Goal: Task Accomplishment & Management: Complete application form

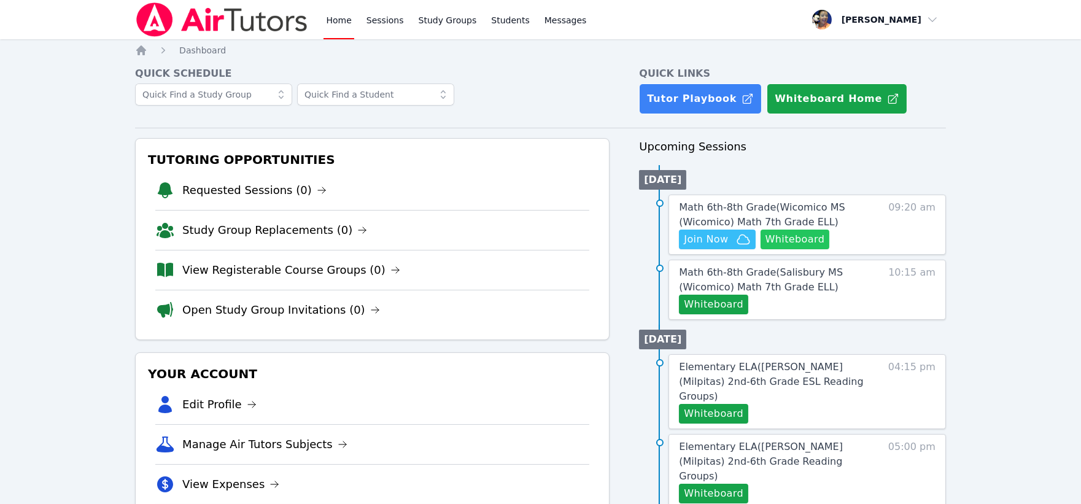
click at [790, 237] on button "Whiteboard" at bounding box center [794, 240] width 69 height 20
click at [795, 231] on button "Whiteboard" at bounding box center [794, 240] width 69 height 20
click at [721, 238] on span "Join Now" at bounding box center [706, 239] width 44 height 15
click at [715, 241] on span "Join Now" at bounding box center [706, 239] width 44 height 15
click at [700, 234] on span "Join Now" at bounding box center [706, 239] width 44 height 15
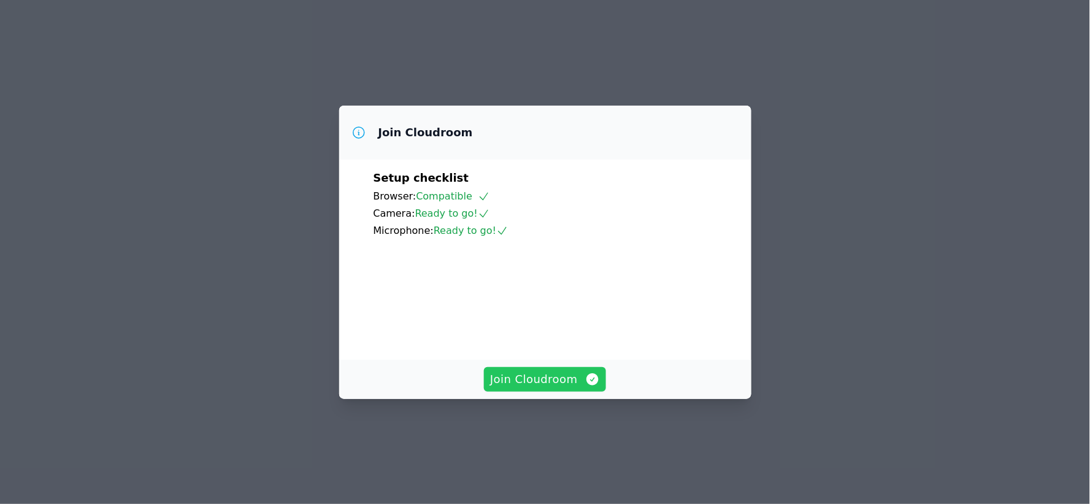
click at [549, 388] on span "Join Cloudroom" at bounding box center [545, 379] width 110 height 17
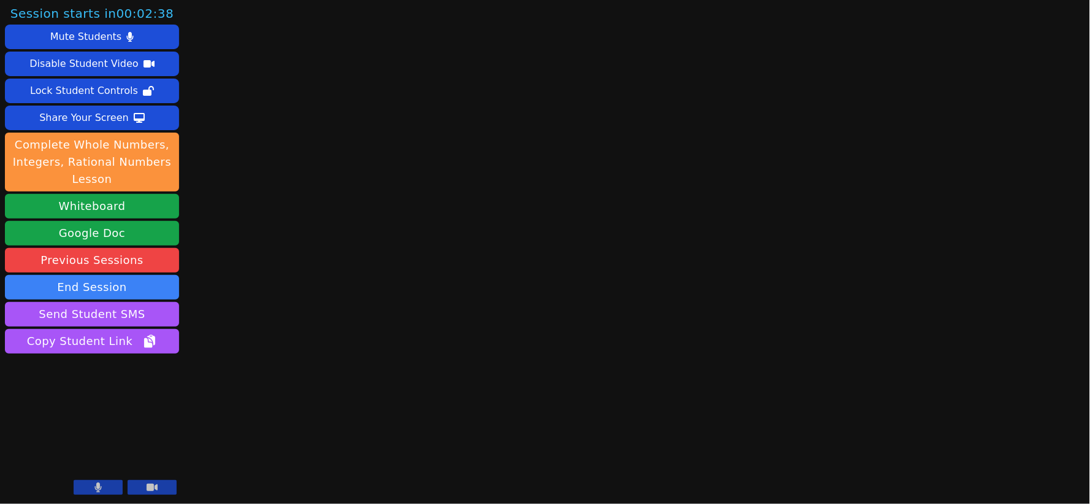
click at [107, 487] on button at bounding box center [98, 487] width 49 height 15
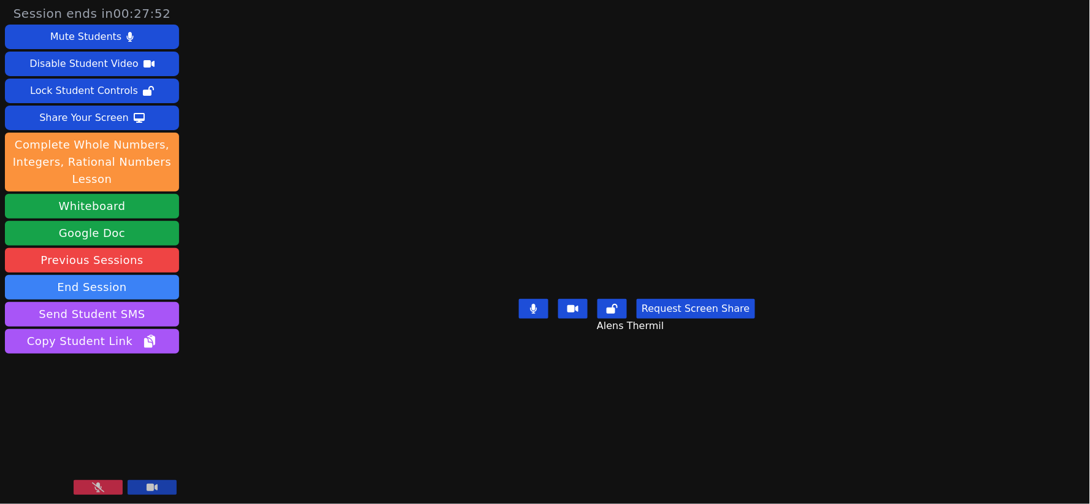
click at [106, 482] on button at bounding box center [98, 487] width 49 height 15
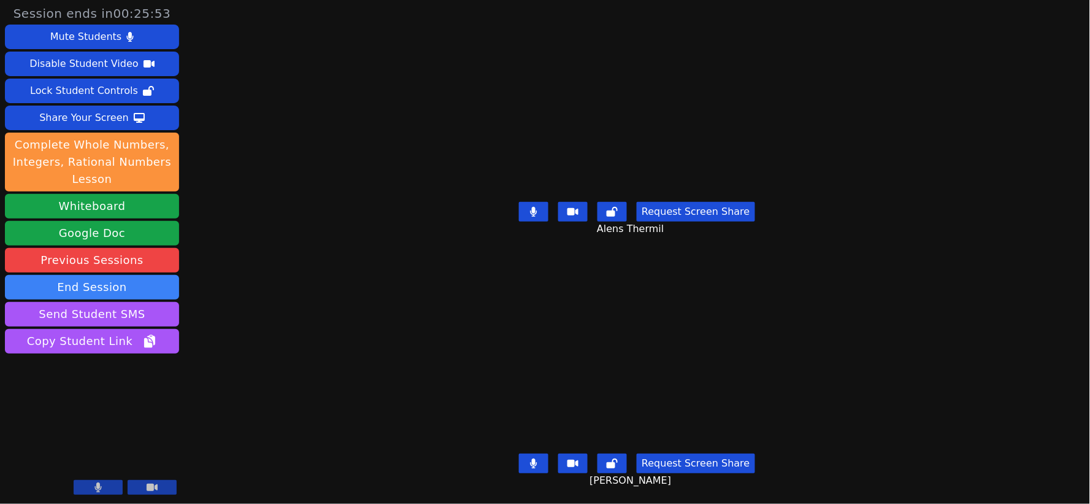
click at [533, 207] on icon at bounding box center [533, 212] width 7 height 10
click at [537, 458] on icon at bounding box center [534, 463] width 7 height 10
click at [540, 207] on icon at bounding box center [534, 212] width 12 height 10
click at [543, 455] on button at bounding box center [533, 464] width 29 height 20
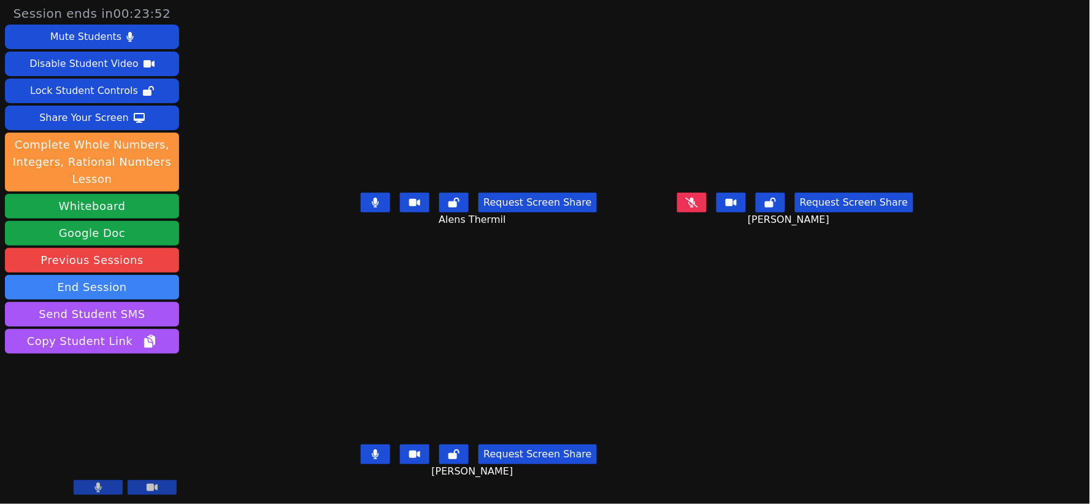
click at [372, 207] on icon at bounding box center [375, 203] width 7 height 10
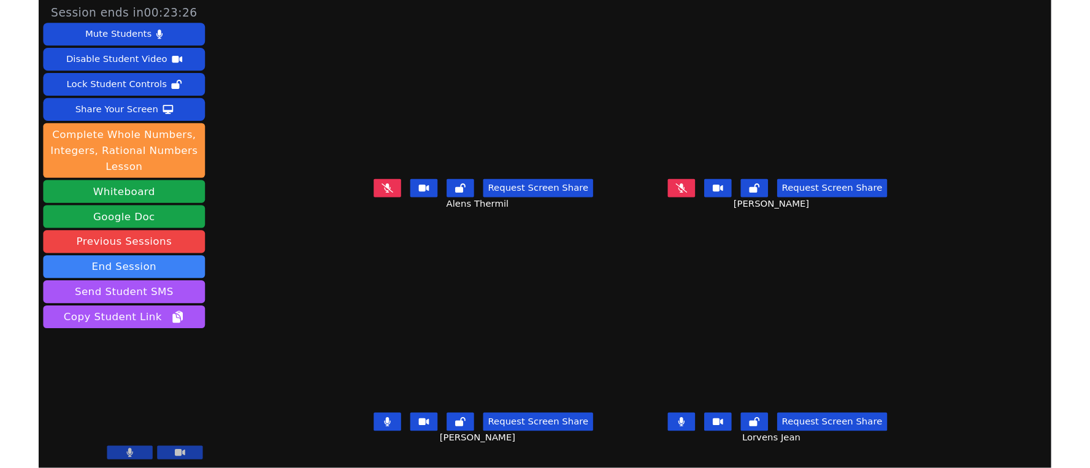
scroll to position [10, 0]
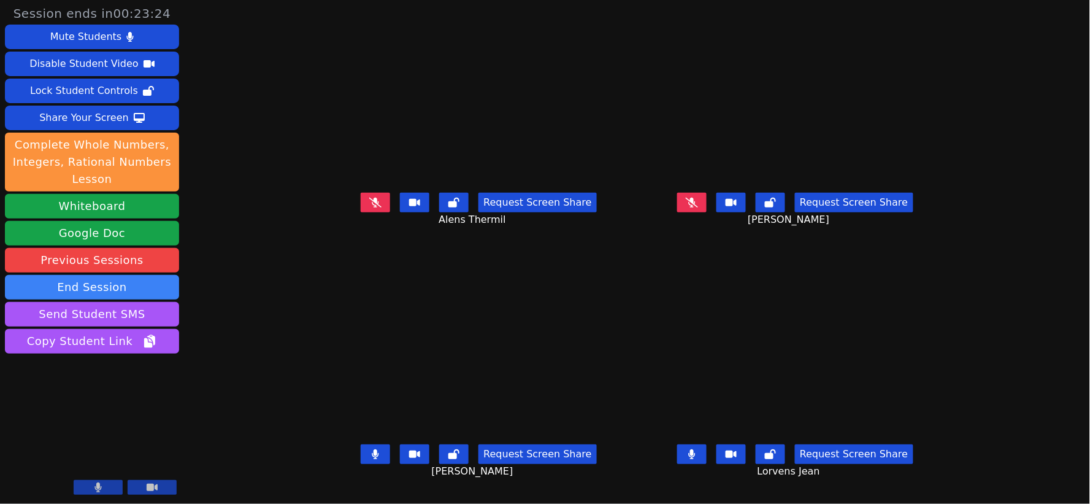
click at [372, 454] on icon at bounding box center [375, 454] width 7 height 10
click at [707, 450] on button at bounding box center [691, 454] width 29 height 20
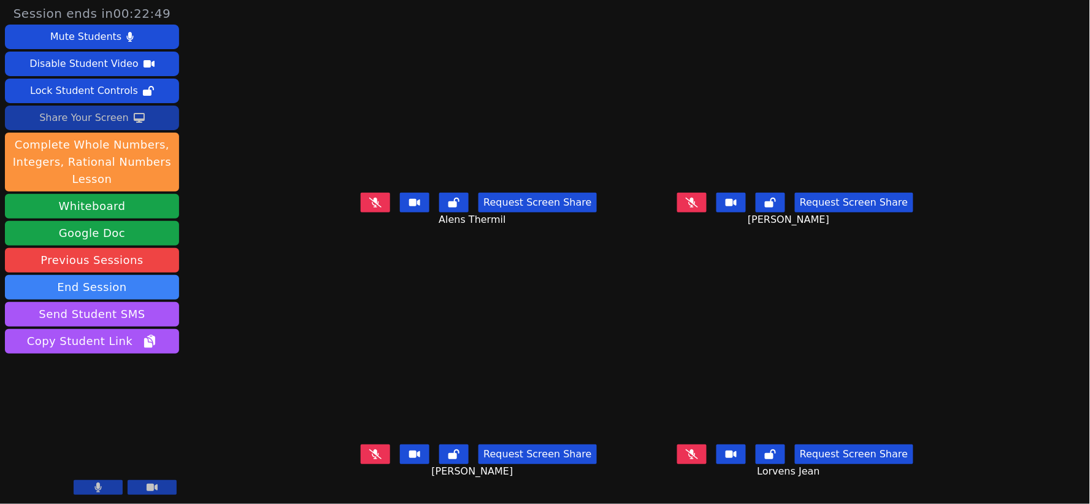
click at [80, 113] on div "Share Your Screen" at bounding box center [84, 118] width 90 height 20
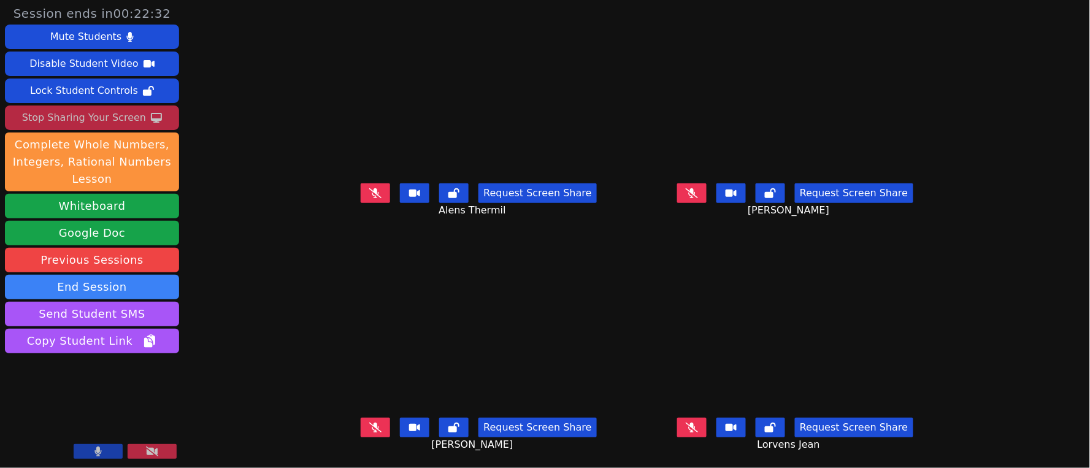
click at [698, 188] on icon at bounding box center [692, 193] width 12 height 10
click at [369, 188] on icon at bounding box center [375, 193] width 12 height 10
click at [369, 423] on icon at bounding box center [375, 428] width 12 height 10
click at [698, 423] on icon at bounding box center [692, 428] width 12 height 10
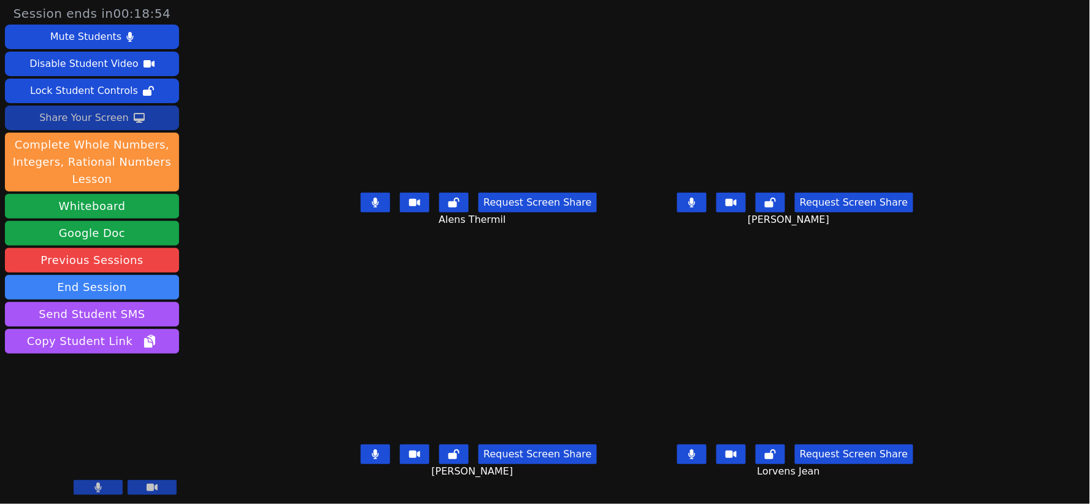
click at [104, 114] on div "Share Your Screen" at bounding box center [84, 118] width 90 height 20
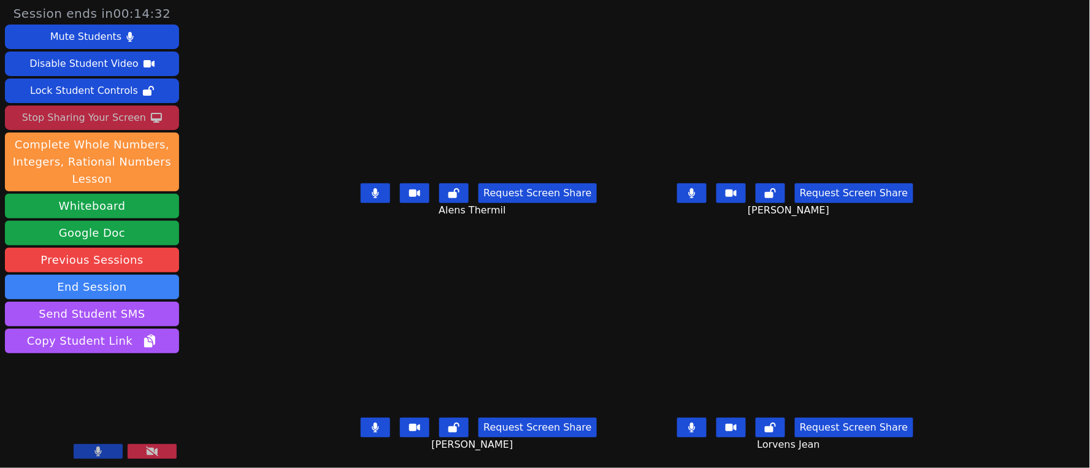
click at [372, 188] on icon at bounding box center [375, 193] width 7 height 10
click at [369, 188] on icon at bounding box center [375, 193] width 12 height 10
click at [696, 423] on icon at bounding box center [692, 428] width 7 height 10
drag, startPoint x: 714, startPoint y: 186, endPoint x: 700, endPoint y: 179, distance: 16.2
click at [696, 188] on icon at bounding box center [692, 193] width 7 height 10
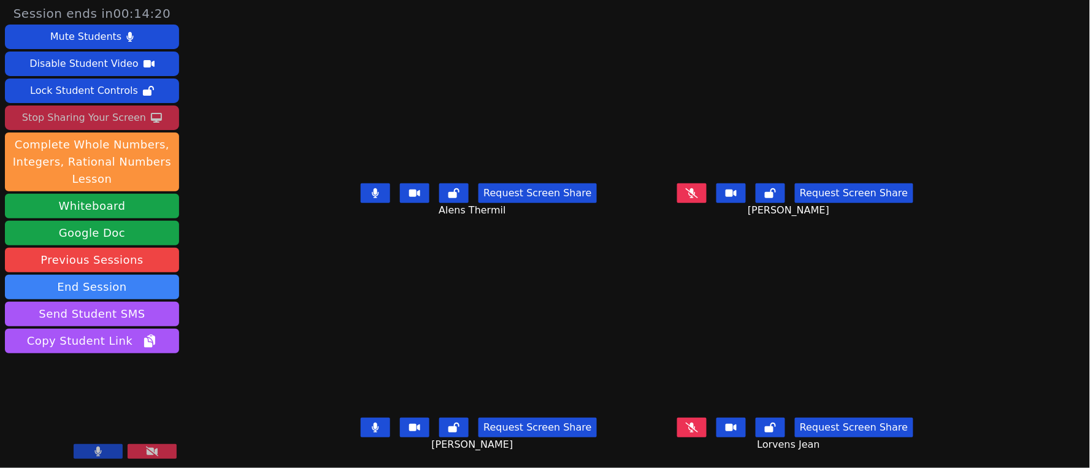
click at [361, 183] on button at bounding box center [375, 193] width 29 height 20
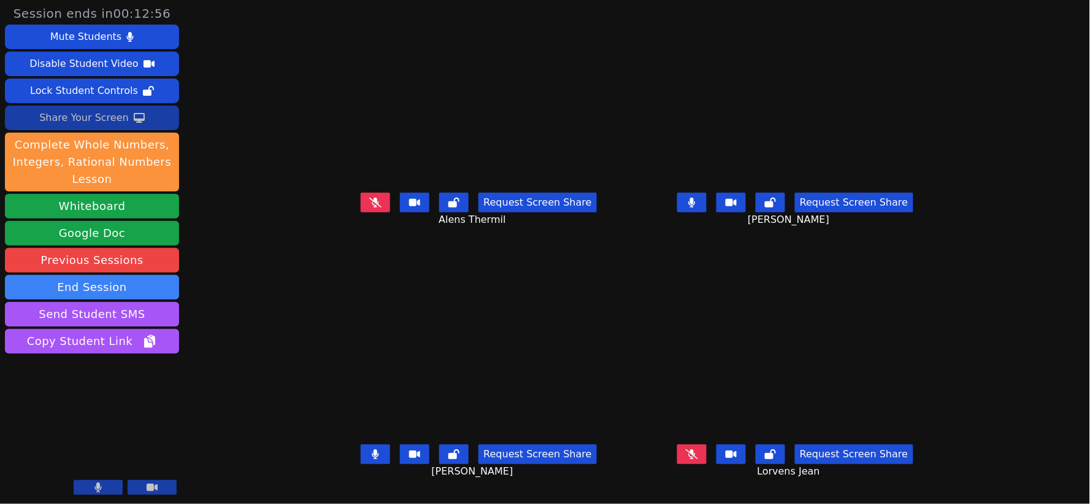
click at [707, 201] on button at bounding box center [691, 203] width 29 height 20
click at [99, 118] on div "Share Your Screen" at bounding box center [84, 118] width 90 height 20
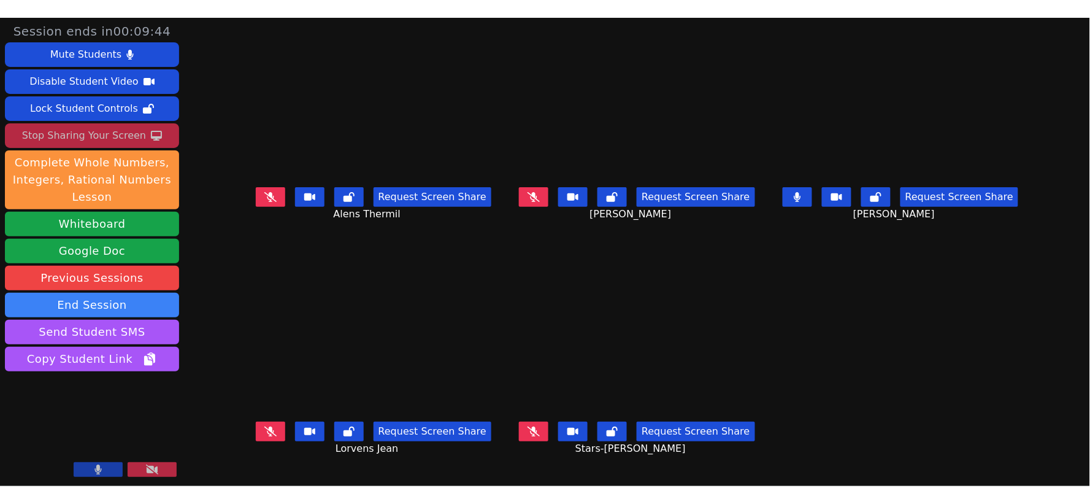
scroll to position [0, 0]
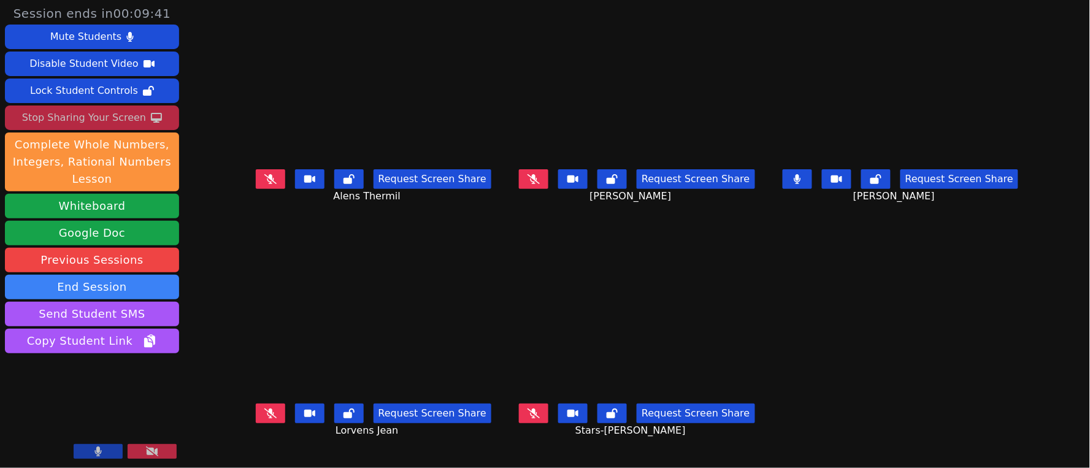
click at [535, 414] on icon at bounding box center [534, 414] width 12 height 10
click at [534, 182] on icon at bounding box center [534, 179] width 12 height 10
click at [264, 184] on icon at bounding box center [270, 179] width 12 height 10
click at [264, 419] on icon at bounding box center [270, 414] width 12 height 10
click at [801, 184] on icon at bounding box center [797, 179] width 7 height 10
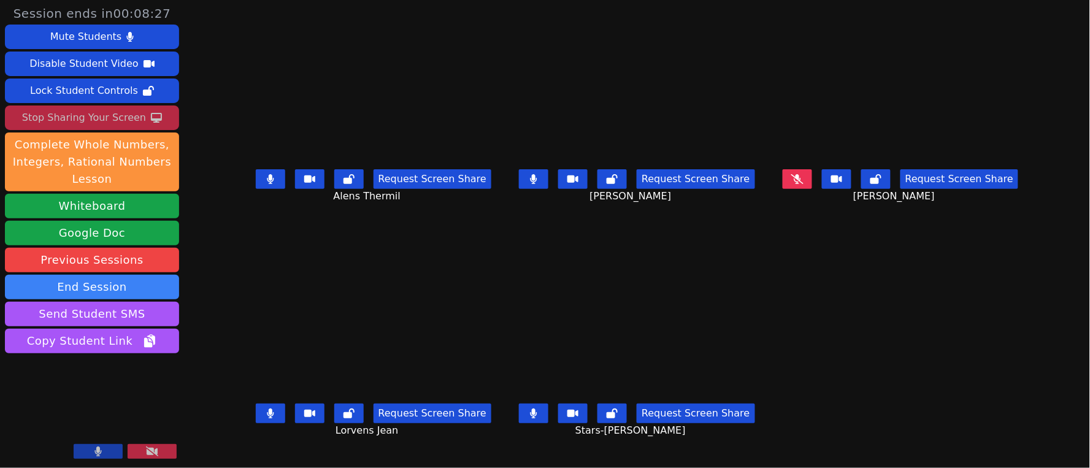
click at [535, 184] on icon at bounding box center [533, 179] width 7 height 10
click at [267, 184] on icon at bounding box center [270, 179] width 7 height 10
click at [256, 412] on button at bounding box center [270, 414] width 29 height 20
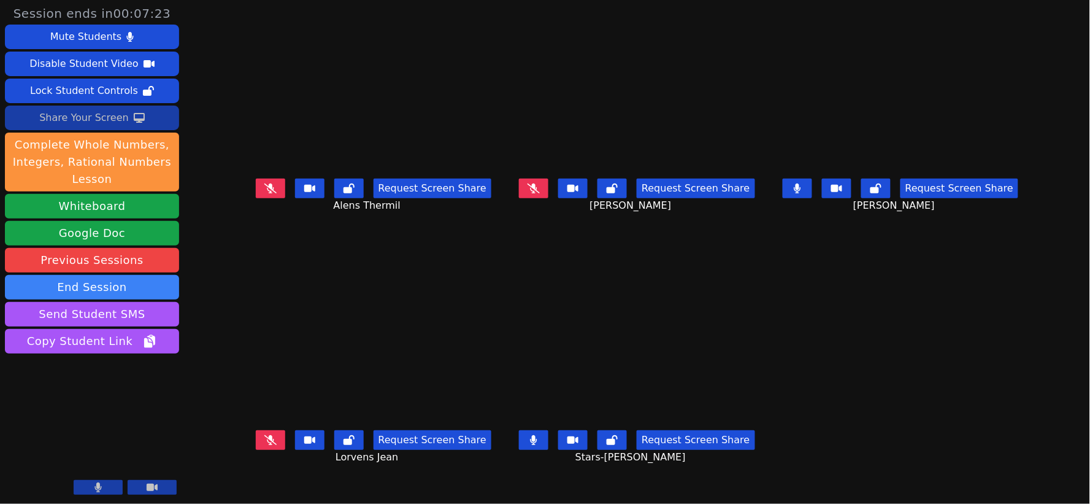
click at [537, 442] on icon at bounding box center [534, 440] width 7 height 10
click at [812, 193] on button at bounding box center [797, 189] width 29 height 20
click at [87, 118] on div "Share Your Screen" at bounding box center [84, 118] width 90 height 20
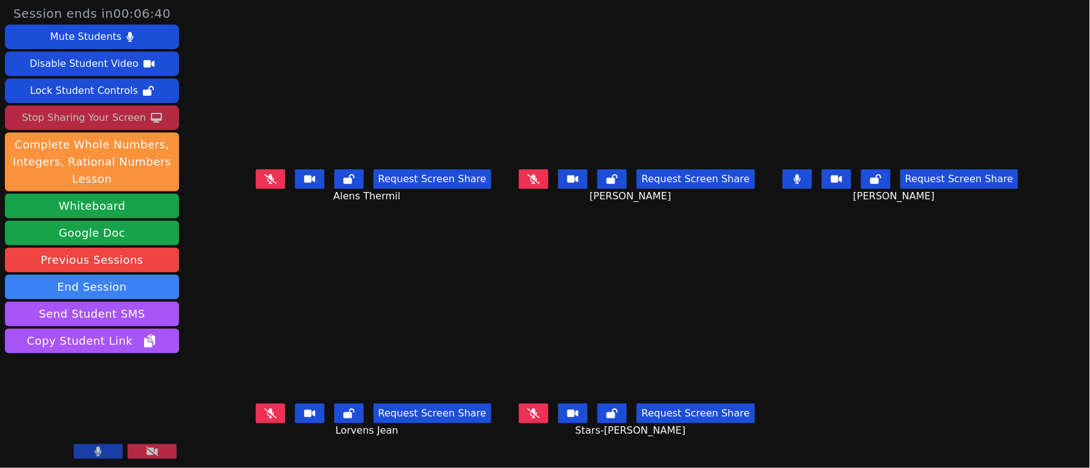
click at [264, 414] on icon at bounding box center [270, 414] width 12 height 10
click at [535, 415] on icon at bounding box center [534, 414] width 12 height 10
click at [530, 185] on button at bounding box center [533, 179] width 29 height 20
click at [264, 182] on icon at bounding box center [270, 179] width 12 height 10
click at [581, 414] on button at bounding box center [572, 414] width 29 height 20
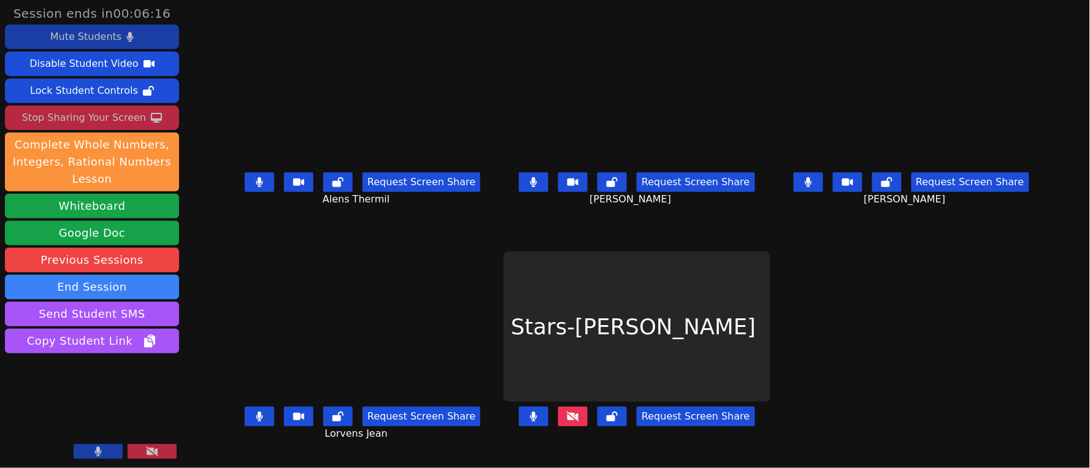
click at [102, 33] on div "Mute Students" at bounding box center [85, 37] width 71 height 20
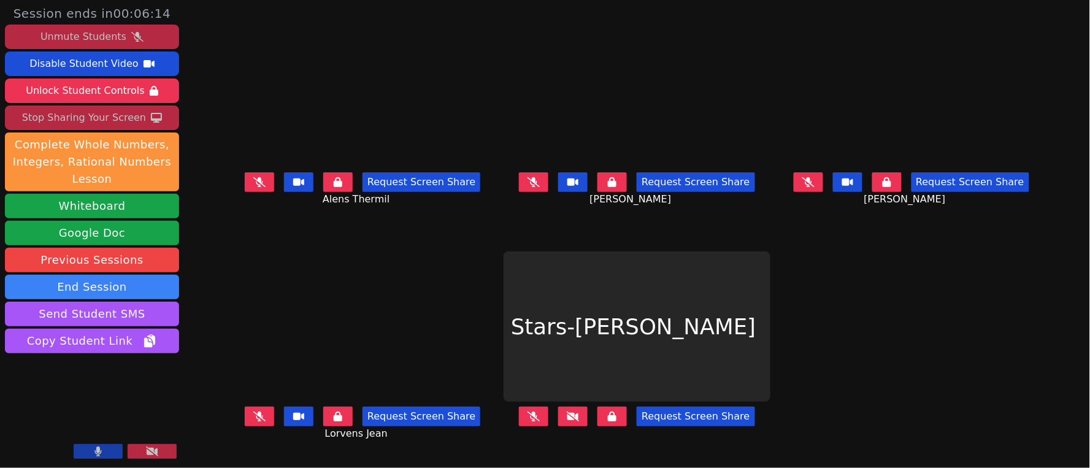
click at [824, 186] on button at bounding box center [808, 182] width 29 height 20
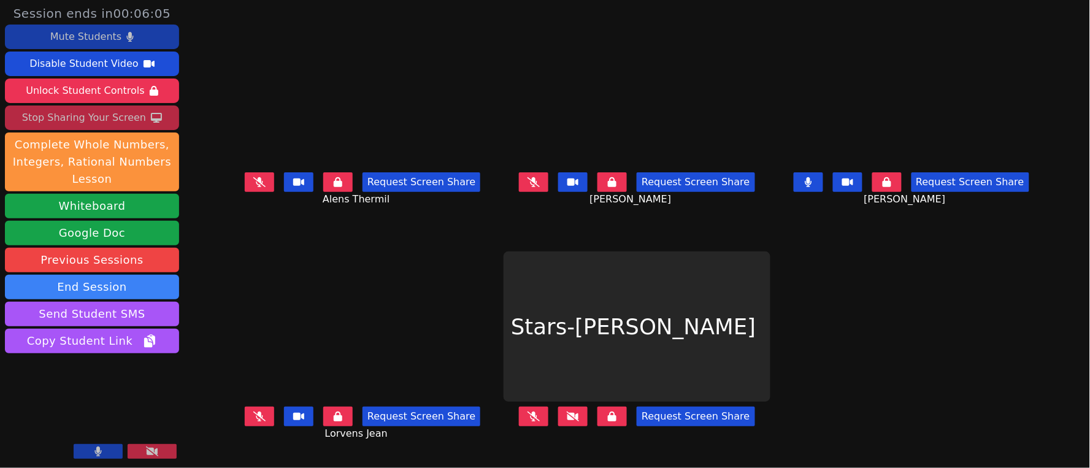
click at [577, 419] on icon at bounding box center [573, 417] width 12 height 10
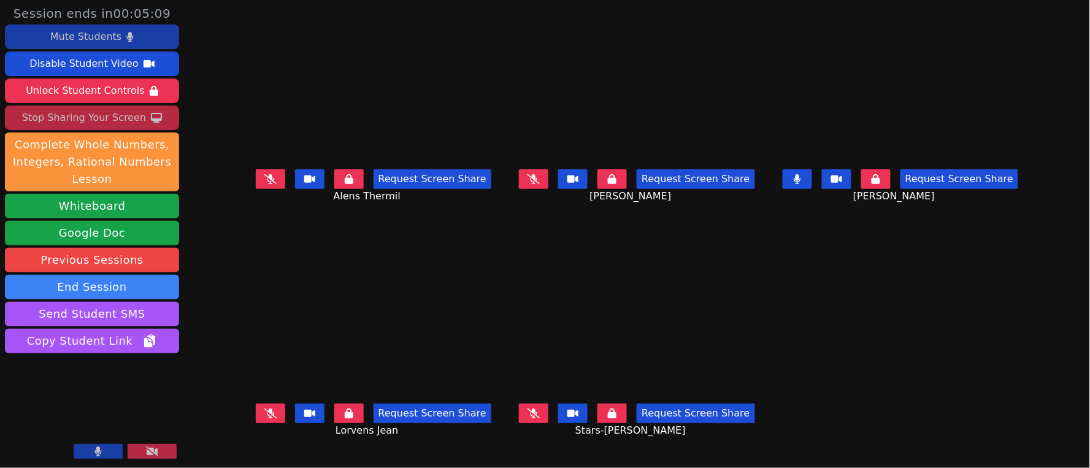
click at [801, 184] on icon at bounding box center [797, 179] width 7 height 10
click at [540, 414] on icon at bounding box center [534, 414] width 12 height 10
click at [533, 415] on icon at bounding box center [533, 414] width 7 height 10
click at [264, 415] on icon at bounding box center [270, 414] width 12 height 10
click at [267, 417] on icon at bounding box center [270, 414] width 7 height 10
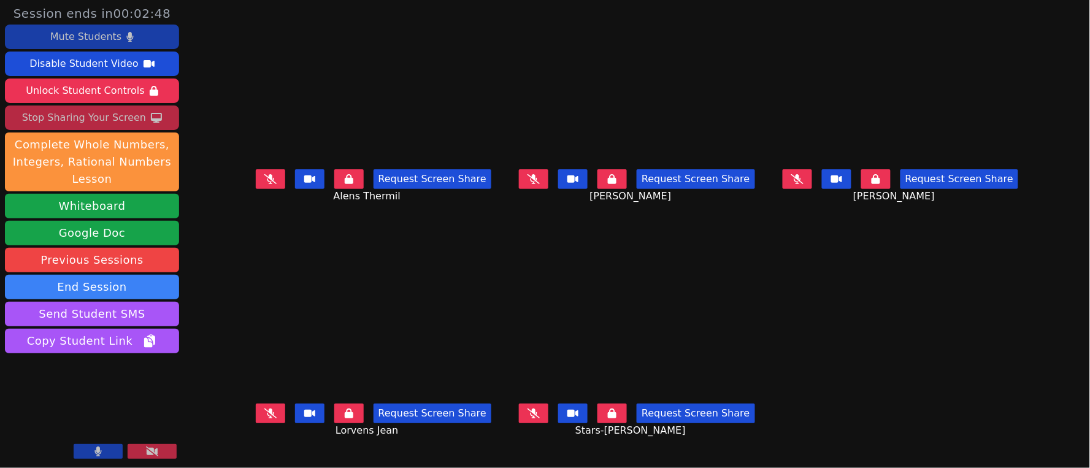
click at [544, 185] on button at bounding box center [533, 179] width 29 height 20
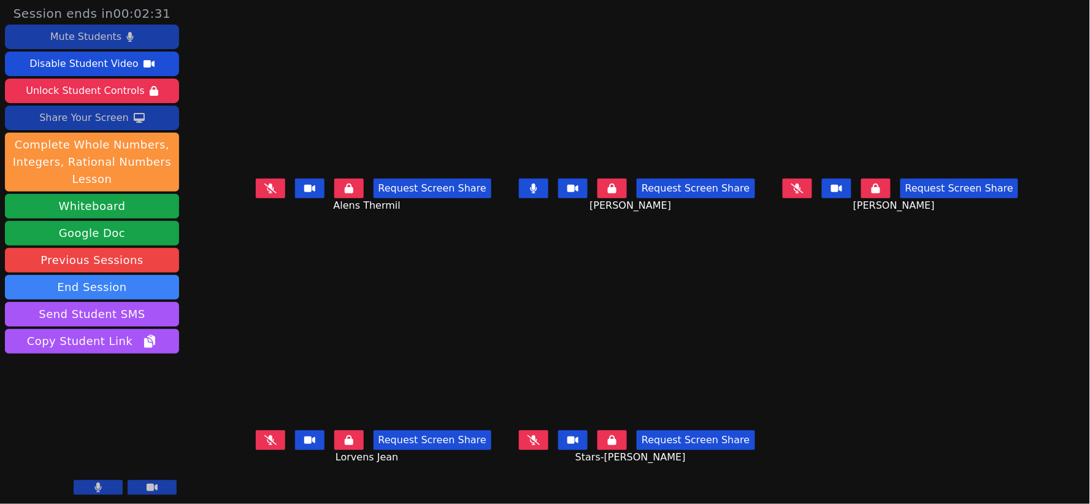
click at [536, 193] on icon at bounding box center [534, 188] width 7 height 10
click at [804, 193] on icon at bounding box center [798, 188] width 12 height 10
click at [801, 193] on icon at bounding box center [797, 188] width 7 height 10
click at [106, 122] on div "Share Your Screen" at bounding box center [84, 118] width 90 height 20
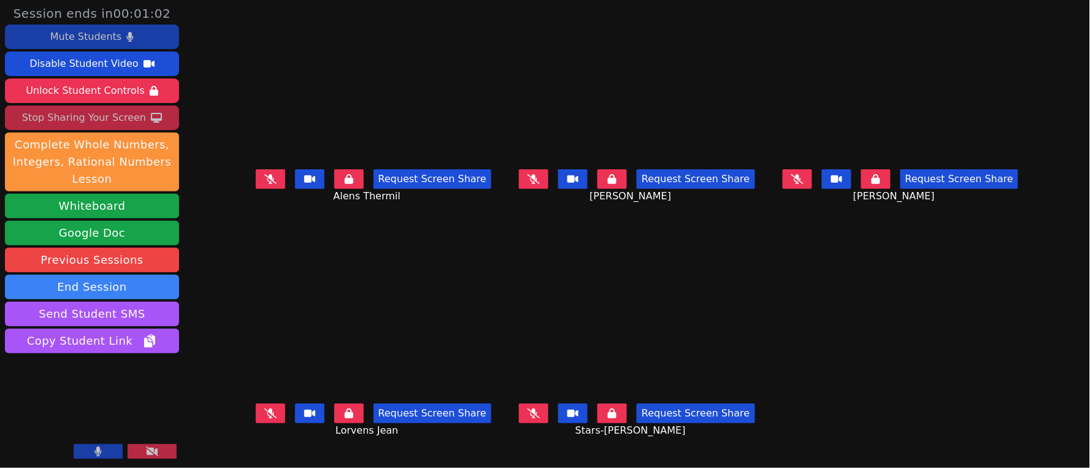
click at [528, 185] on button at bounding box center [533, 179] width 29 height 20
click at [536, 183] on icon at bounding box center [534, 179] width 7 height 10
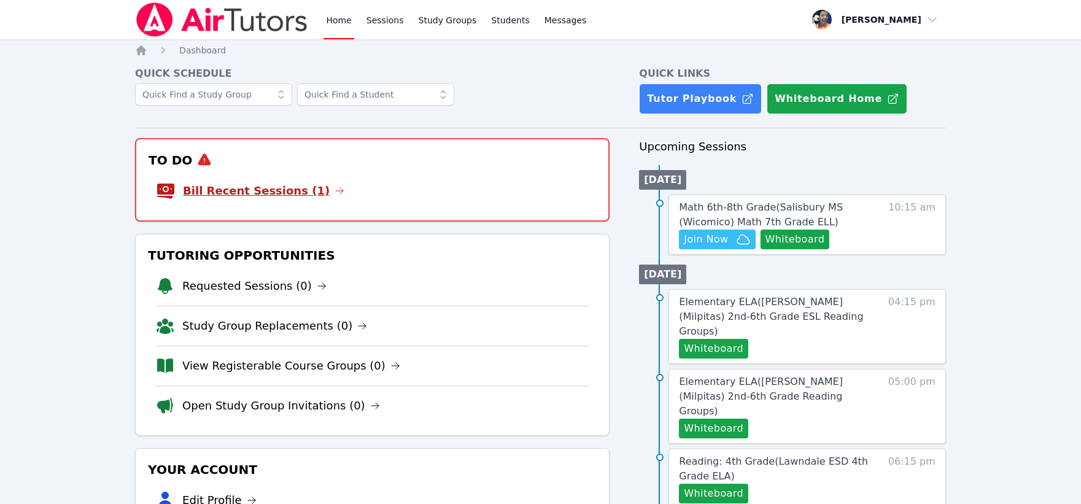
click at [292, 186] on link "Bill Recent Sessions (1)" at bounding box center [263, 190] width 161 height 17
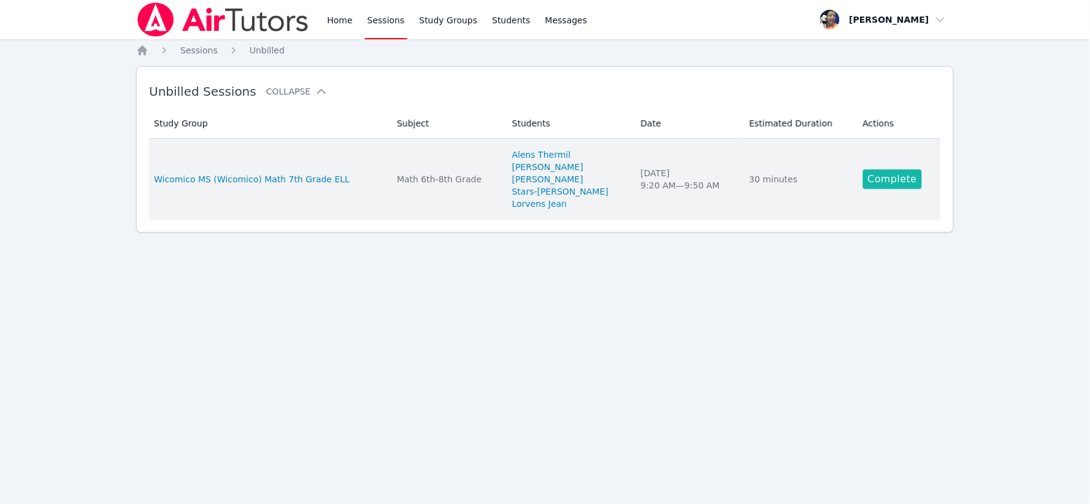
click at [879, 180] on link "Complete" at bounding box center [892, 179] width 59 height 20
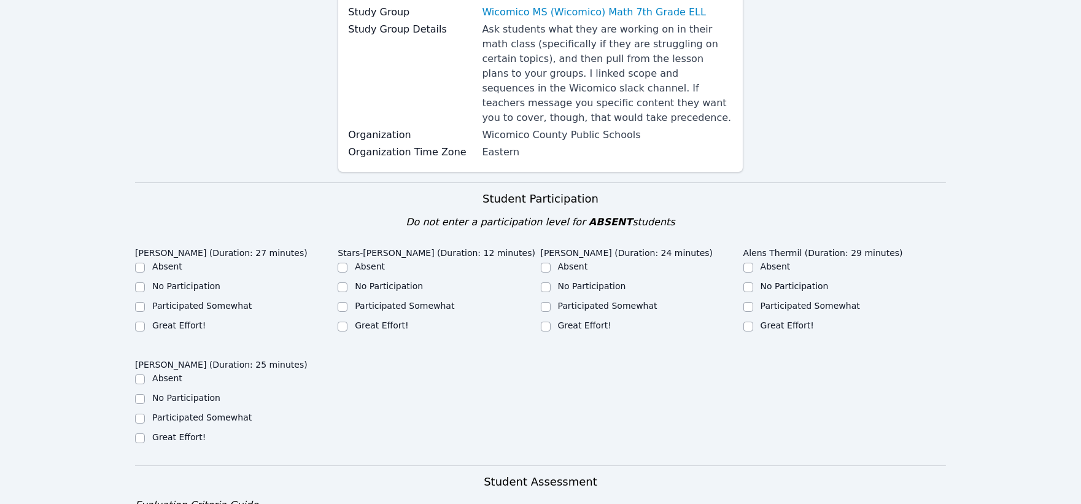
scroll to position [204, 0]
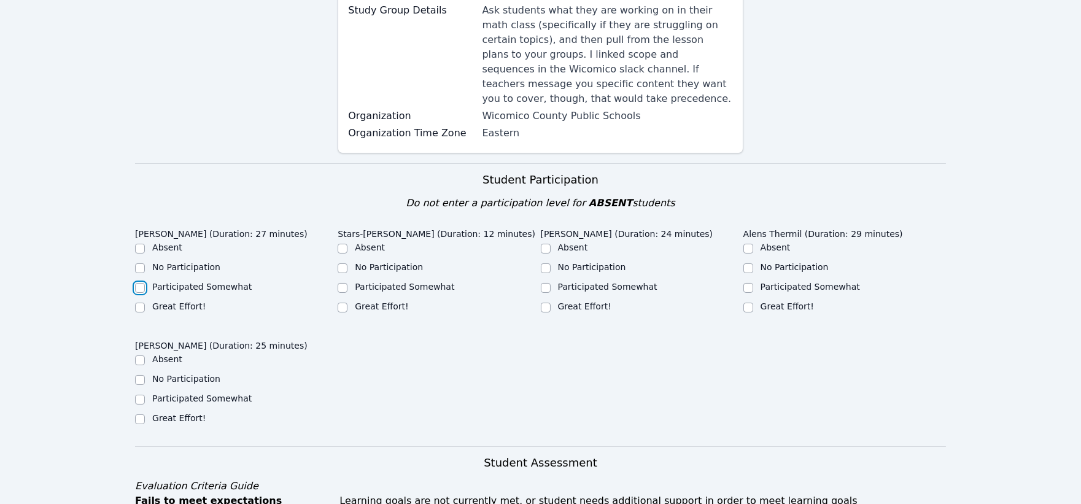
click at [140, 283] on input "Participated Somewhat" at bounding box center [140, 288] width 10 height 10
checkbox input "true"
click at [344, 283] on input "Participated Somewhat" at bounding box center [343, 288] width 10 height 10
checkbox input "true"
click at [544, 263] on input "No Participation" at bounding box center [546, 268] width 10 height 10
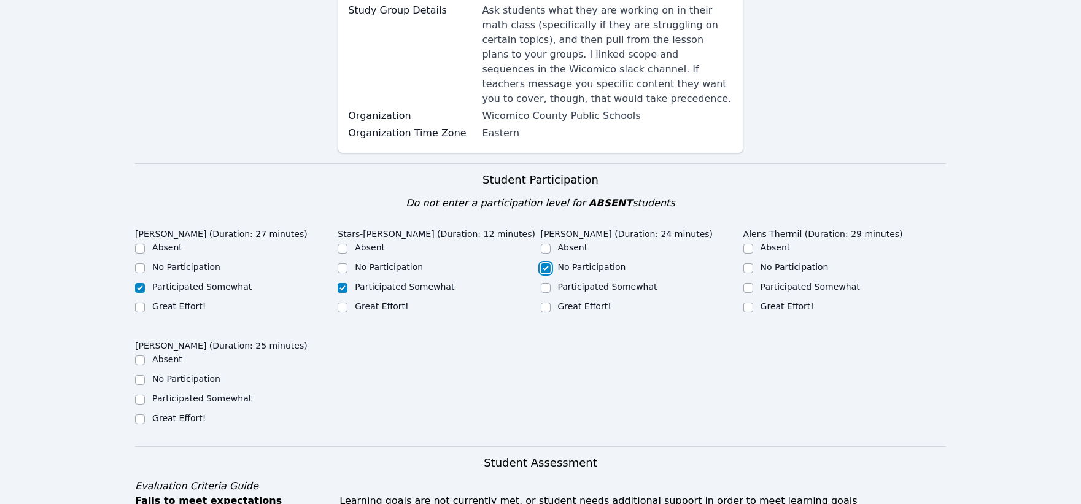
checkbox input "true"
click at [749, 283] on input "Participated Somewhat" at bounding box center [748, 288] width 10 height 10
checkbox input "true"
click at [138, 414] on input "Great Effort!" at bounding box center [140, 419] width 10 height 10
checkbox input "true"
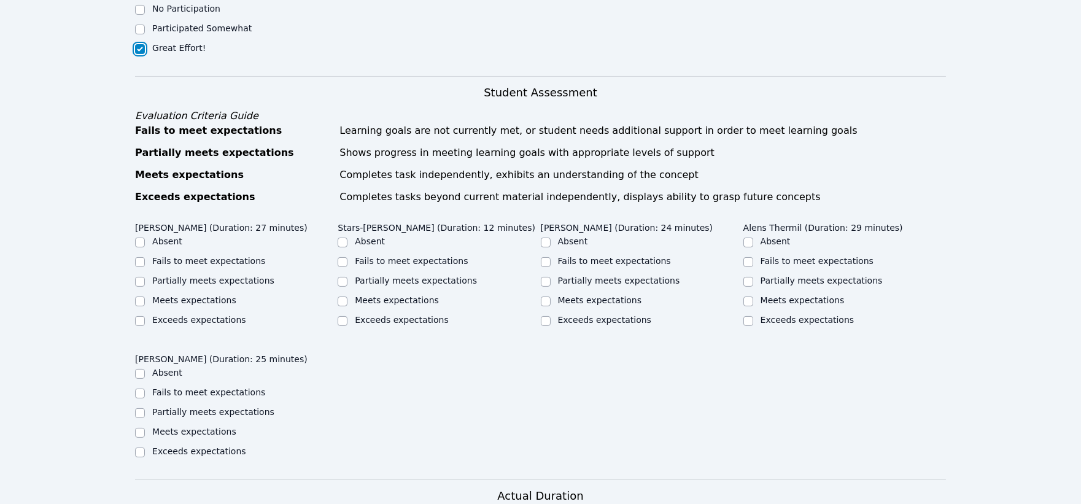
scroll to position [614, 0]
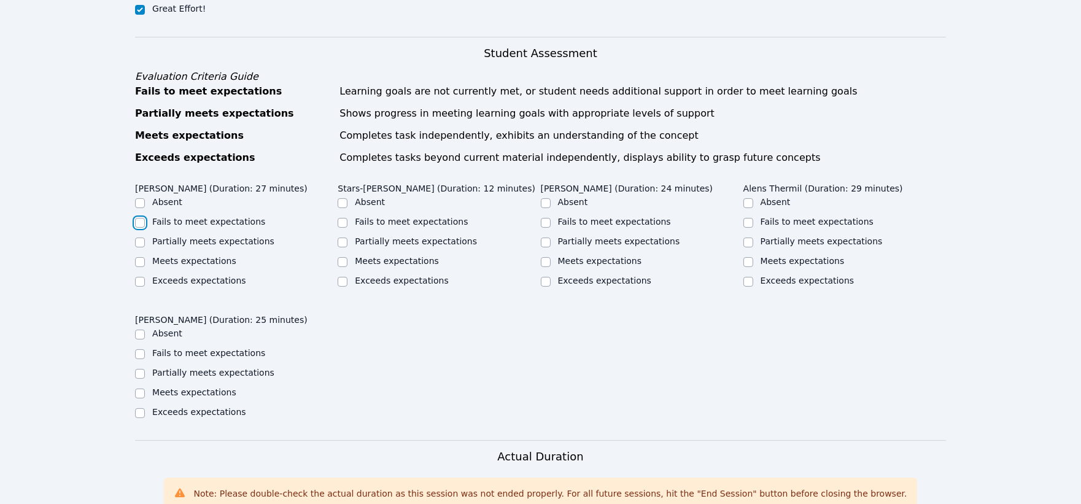
click at [140, 218] on input "Fails to meet expectations" at bounding box center [140, 223] width 10 height 10
checkbox input "true"
click at [342, 218] on input "Fails to meet expectations" at bounding box center [343, 223] width 10 height 10
checkbox input "true"
click at [546, 218] on input "Fails to meet expectations" at bounding box center [546, 223] width 10 height 10
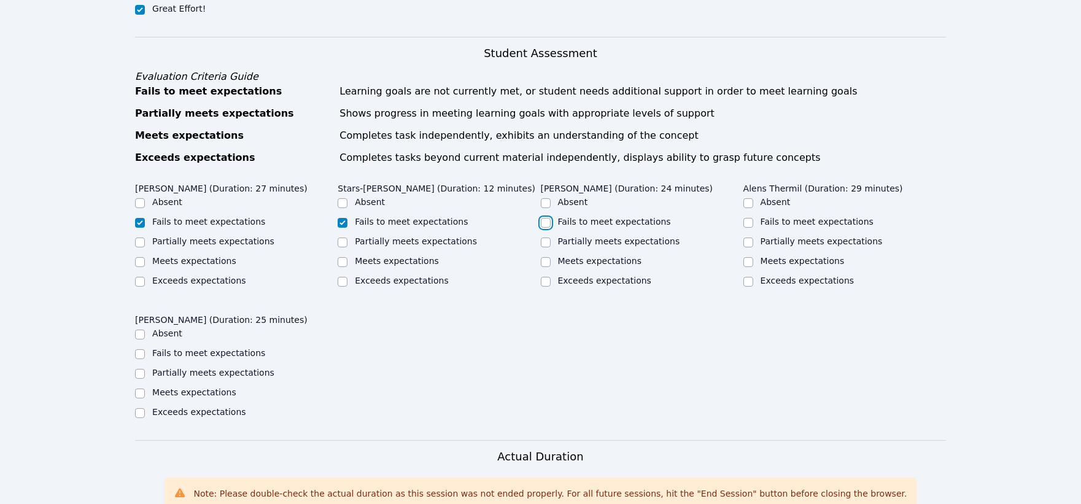
checkbox input "true"
click at [749, 218] on input "Fails to meet expectations" at bounding box center [748, 223] width 10 height 10
checkbox input "true"
click at [138, 388] on input "Meets expectations" at bounding box center [140, 393] width 10 height 10
checkbox input "true"
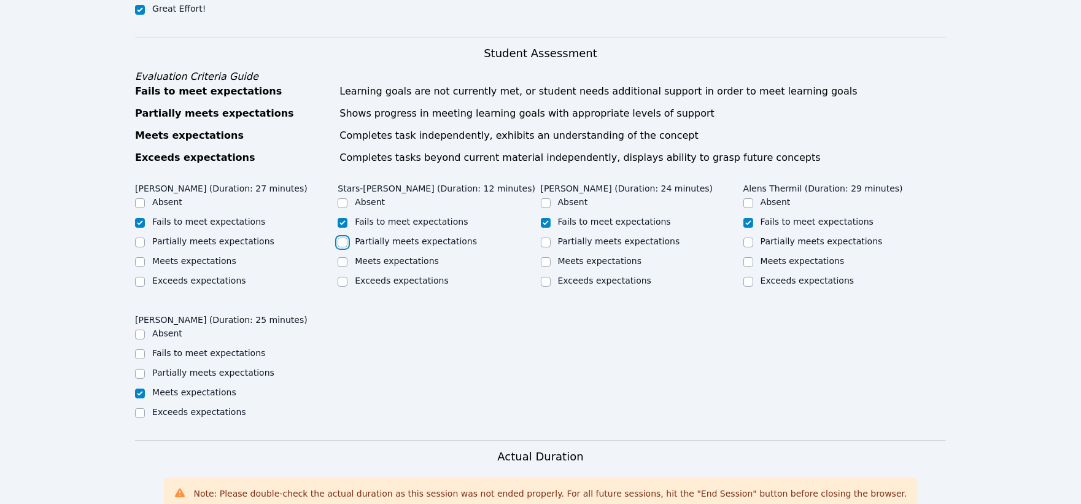
click at [342, 237] on input "Partially meets expectations" at bounding box center [343, 242] width 10 height 10
checkbox input "true"
checkbox input "false"
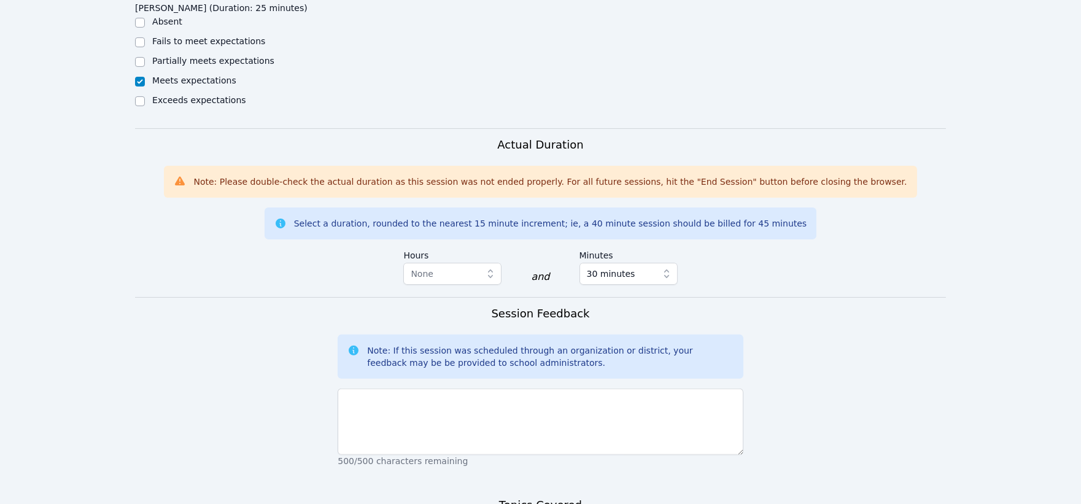
scroll to position [954, 0]
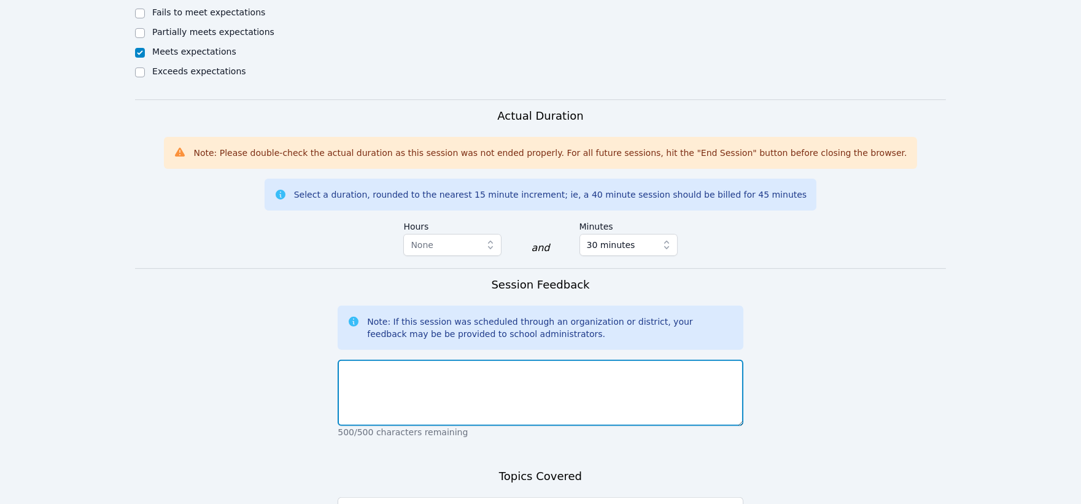
click at [615, 369] on textarea at bounding box center [540, 393] width 405 height 66
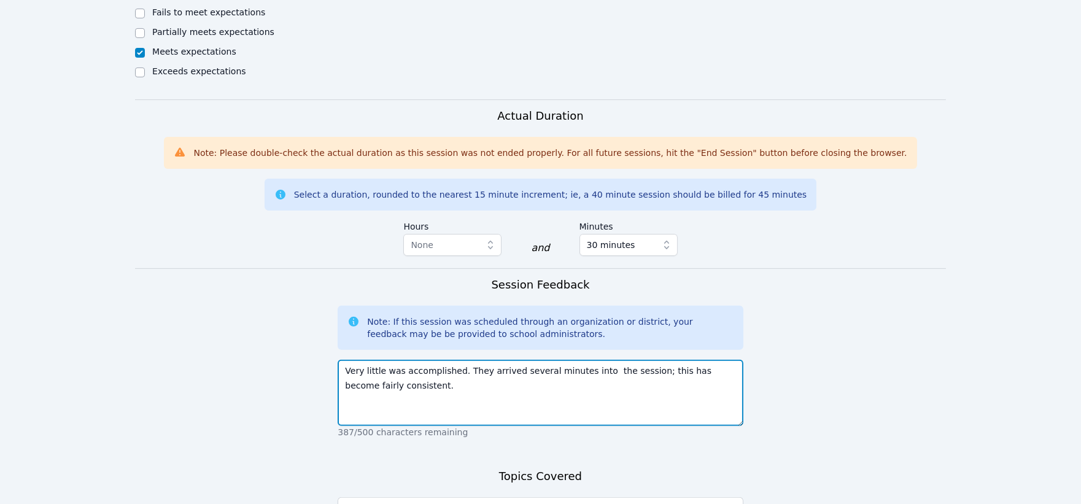
click at [399, 369] on textarea "Very little was accomplished. They arrived several minutes into the session; th…" at bounding box center [540, 393] width 405 height 66
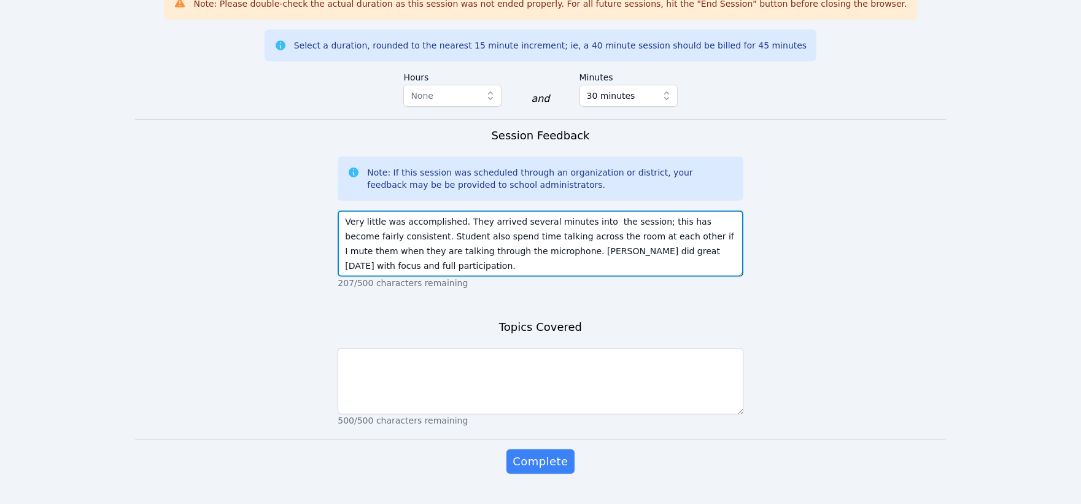
scroll to position [1117, 0]
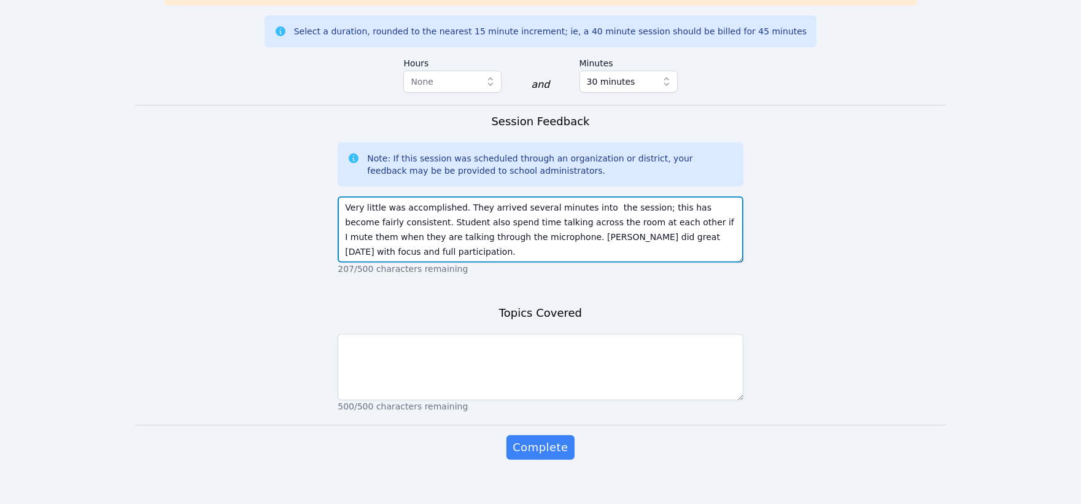
type textarea "Very little was accomplished. They arrived several minutes into the session; th…"
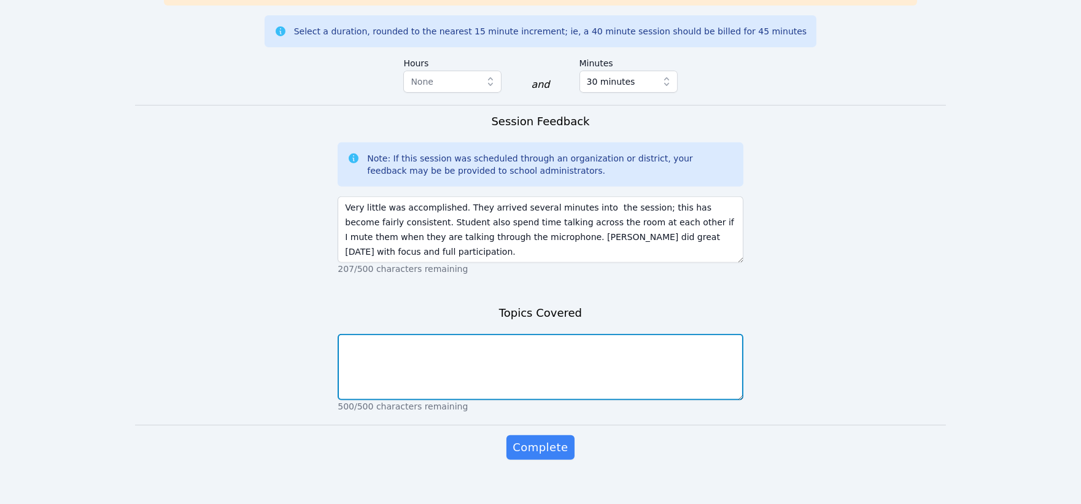
click at [365, 344] on textarea at bounding box center [540, 367] width 405 height 66
click at [520, 334] on textarea "Students reviewed area of a quadrilateral." at bounding box center [540, 367] width 405 height 66
click at [685, 334] on textarea "Students reviewed area of a quadrilateral. They then moved on to area of a rect…" at bounding box center [540, 367] width 405 height 66
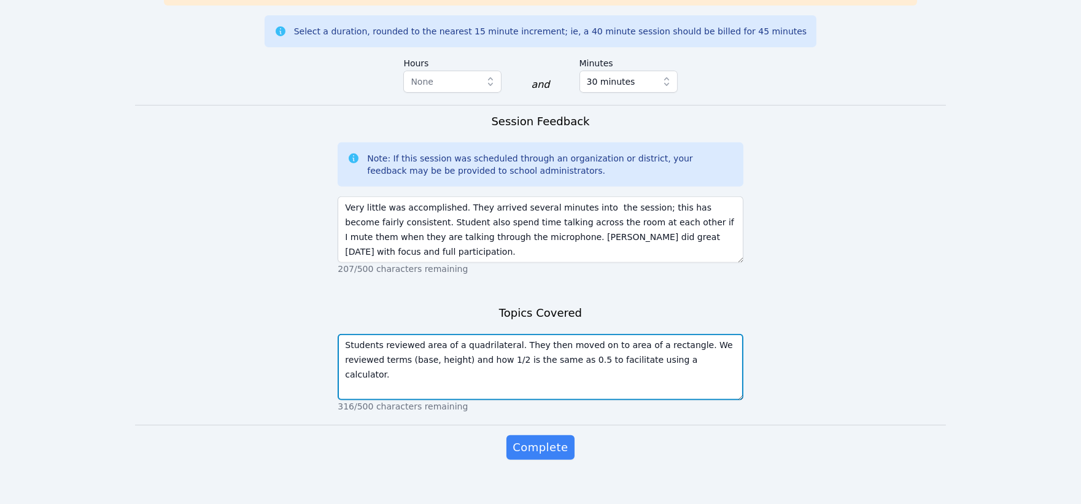
click at [670, 342] on textarea "Students reviewed area of a quadrilateral. They then moved on to area of a rect…" at bounding box center [540, 367] width 405 height 66
click at [667, 347] on textarea "Students reviewed area of a quadrilateral. They then moved on to area of a rect…" at bounding box center [540, 367] width 405 height 66
click at [376, 364] on textarea "Students reviewed area of a quadrilateral. They then moved on to area of a rect…" at bounding box center [540, 367] width 405 height 66
type textarea "Students reviewed area of a quadrilateral. They then moved on to area of a rect…"
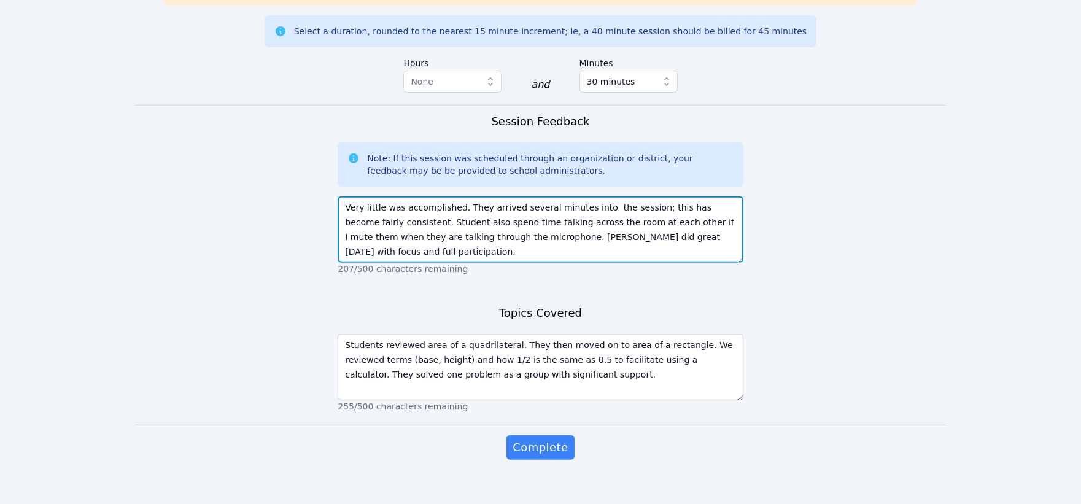
click at [459, 206] on textarea "Very little was accomplished. They arrived several minutes into the session; th…" at bounding box center [540, 229] width 405 height 66
click at [469, 223] on textarea "Very little was accomplished. They arrived several minutes into the session; th…" at bounding box center [540, 229] width 405 height 66
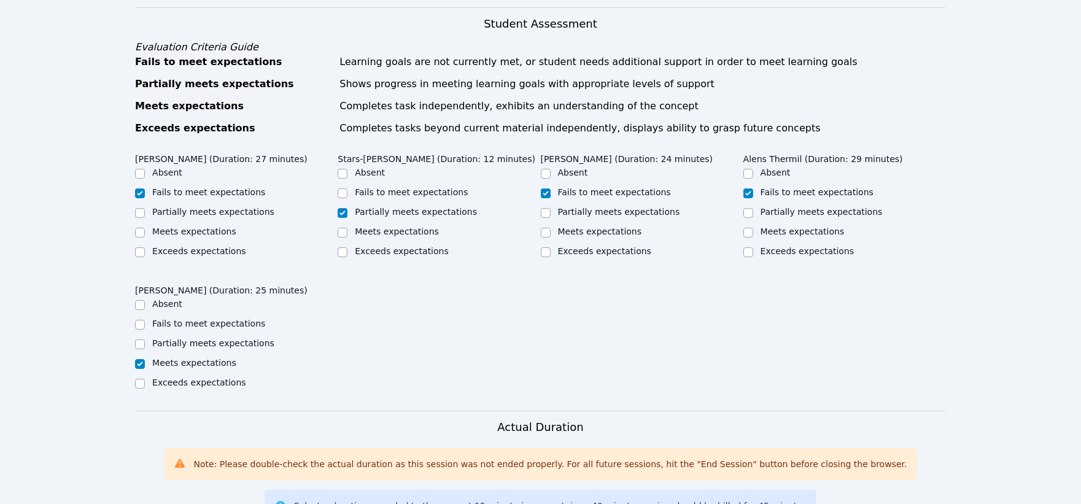
scroll to position [640, 0]
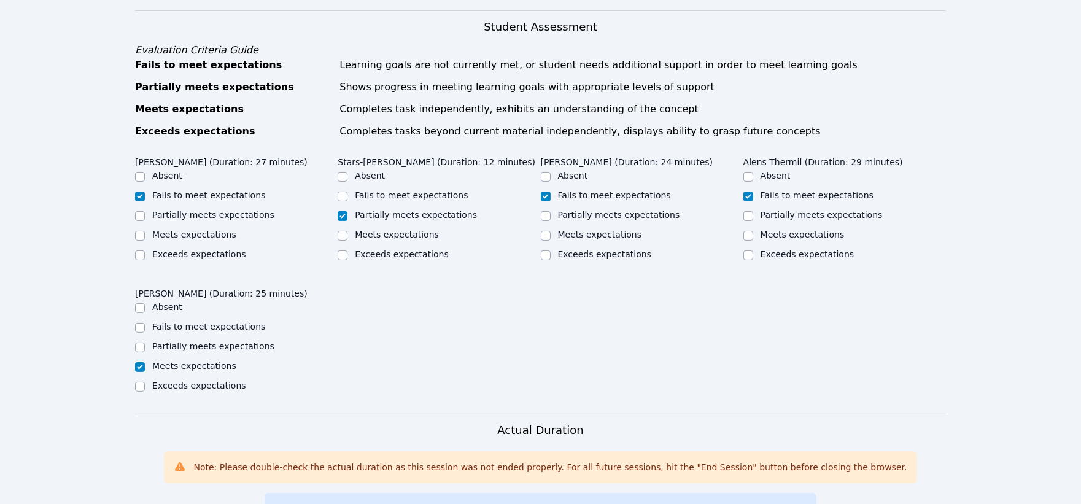
type textarea "Very little was accomplished. They arrived several minutes into the session; th…"
click at [140, 211] on input "Partially meets expectations" at bounding box center [140, 216] width 10 height 10
checkbox input "true"
checkbox input "false"
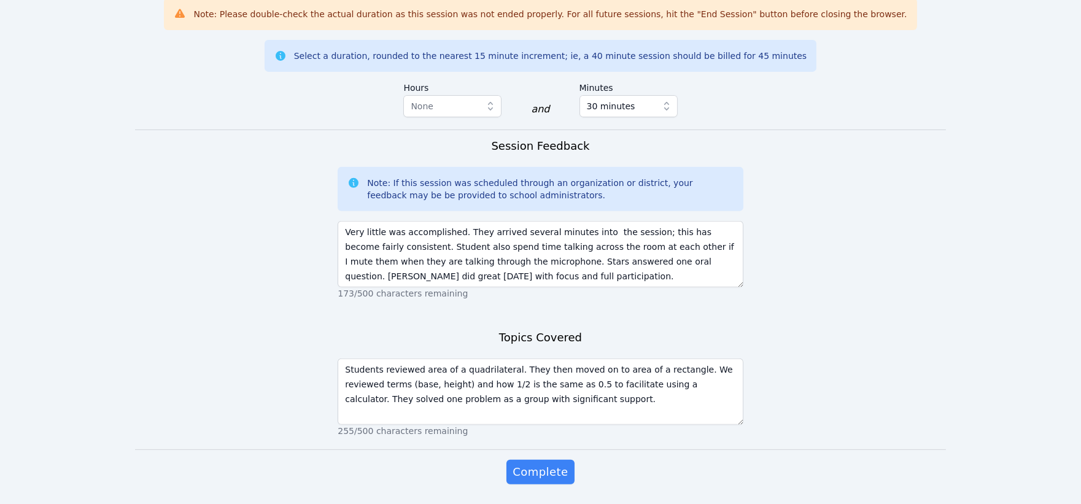
scroll to position [1117, 0]
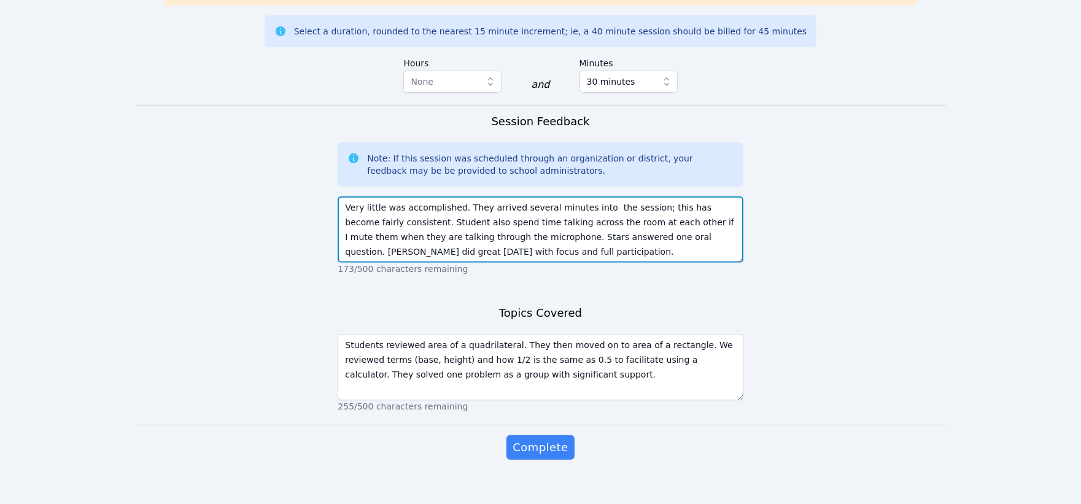
click at [492, 224] on textarea "Very little was accomplished. They arrived several minutes into the session; th…" at bounding box center [540, 229] width 405 height 66
click at [655, 224] on textarea "Very little was accomplished. They arrived several minutes into the session; th…" at bounding box center [540, 229] width 405 height 66
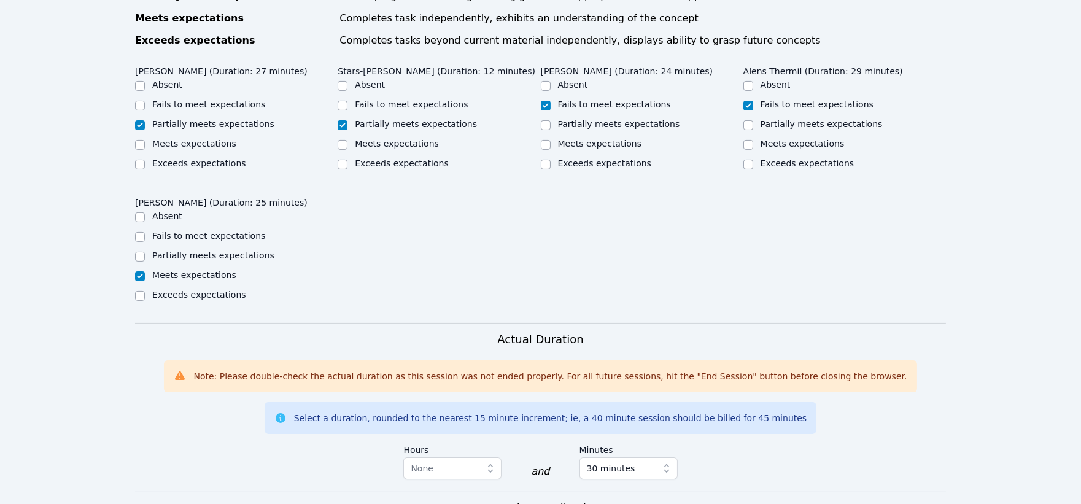
scroll to position [708, 0]
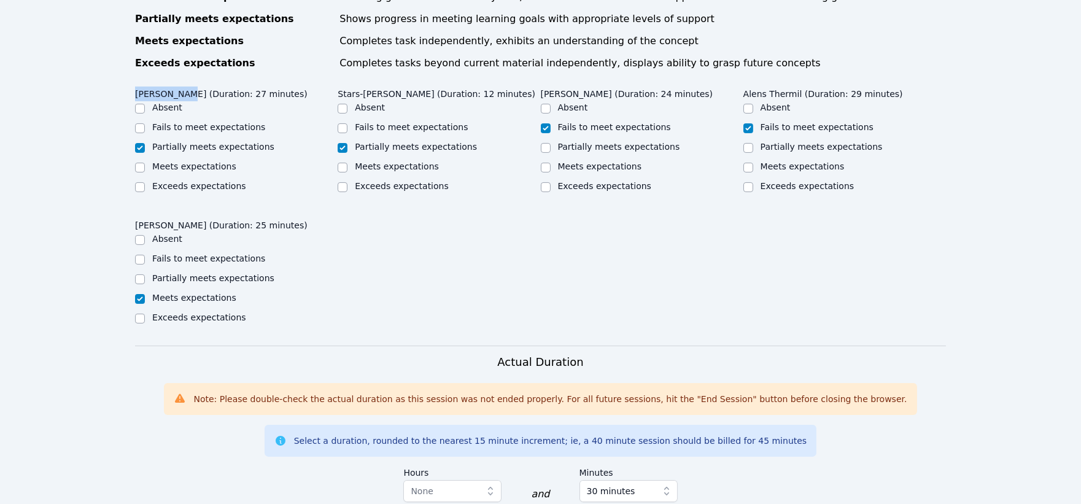
drag, startPoint x: 181, startPoint y: 78, endPoint x: 136, endPoint y: 77, distance: 45.4
click at [136, 83] on legend "Guervensley Charles (Duration: 27 minutes)" at bounding box center [221, 92] width 172 height 18
copy legend "Guervensley"
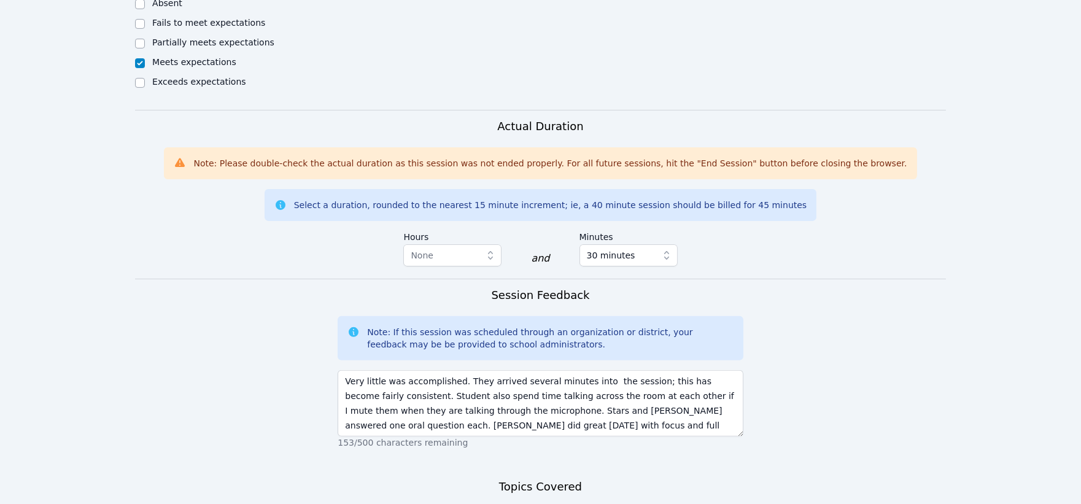
scroll to position [1049, 0]
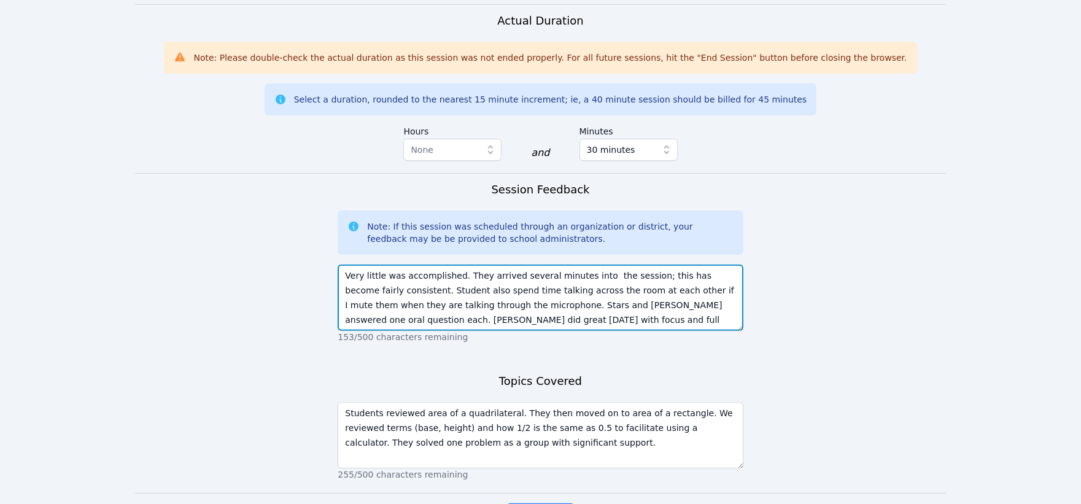
drag, startPoint x: 549, startPoint y: 292, endPoint x: 511, endPoint y: 292, distance: 38.7
click at [511, 292] on textarea "Very little was accomplished. They arrived several minutes into the session; th…" at bounding box center [540, 297] width 405 height 66
paste textarea "rvens"
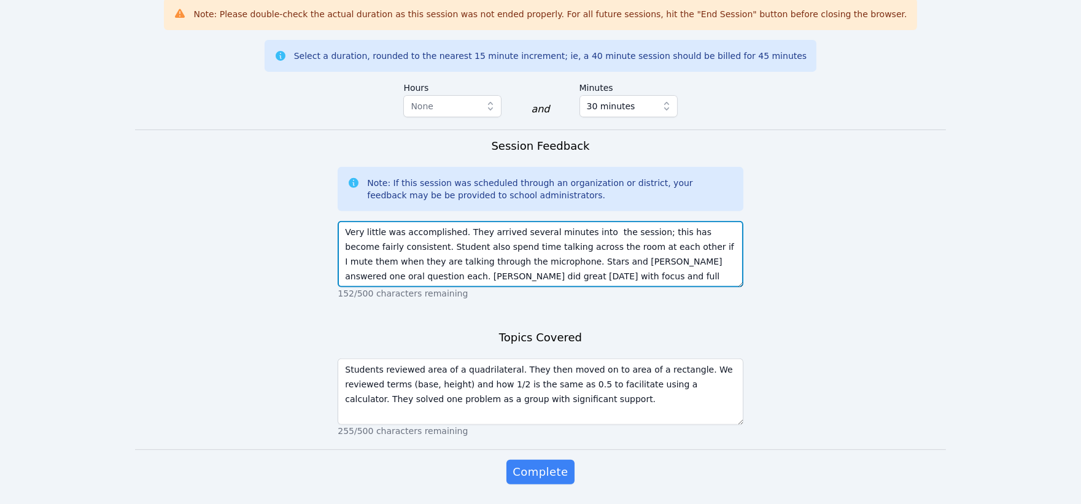
scroll to position [1117, 0]
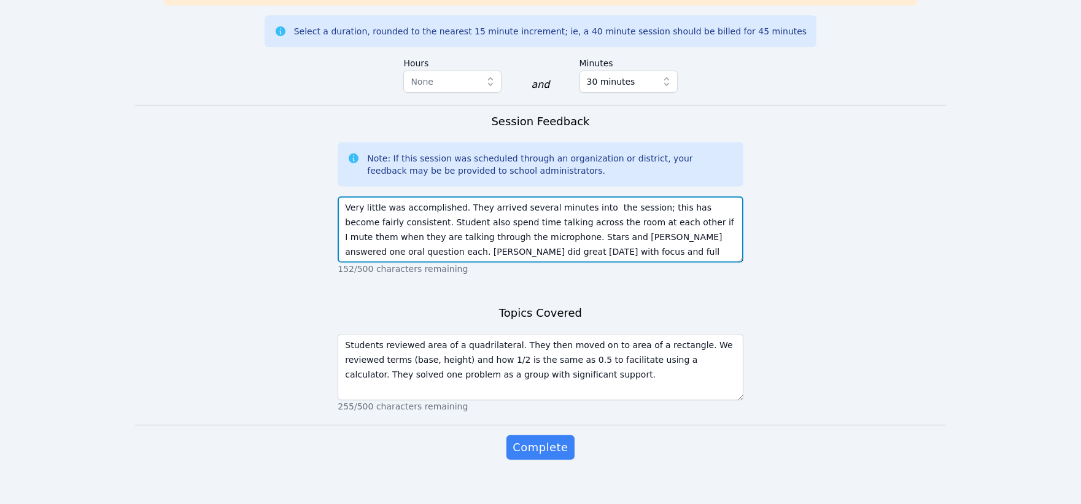
type textarea "Very little was accomplished. They arrived several minutes into the session; th…"
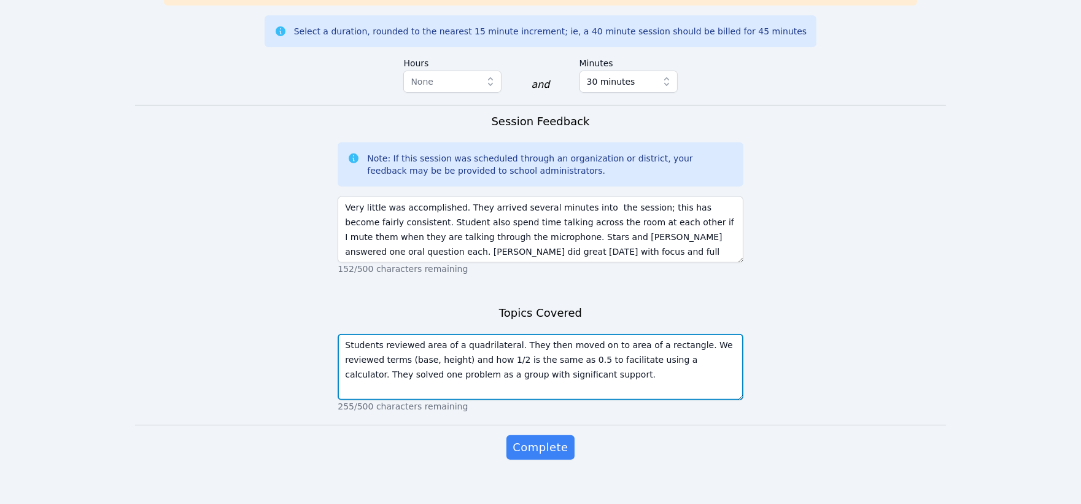
click at [527, 359] on textarea "Students reviewed area of a quadrilateral. They then moved on to area of a rect…" at bounding box center [540, 367] width 405 height 66
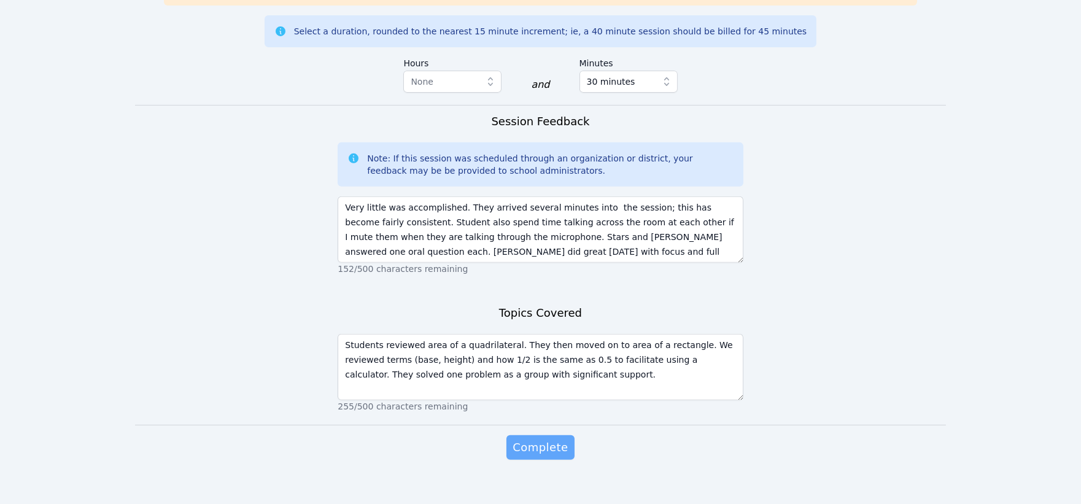
click at [540, 439] on span "Complete" at bounding box center [539, 447] width 55 height 17
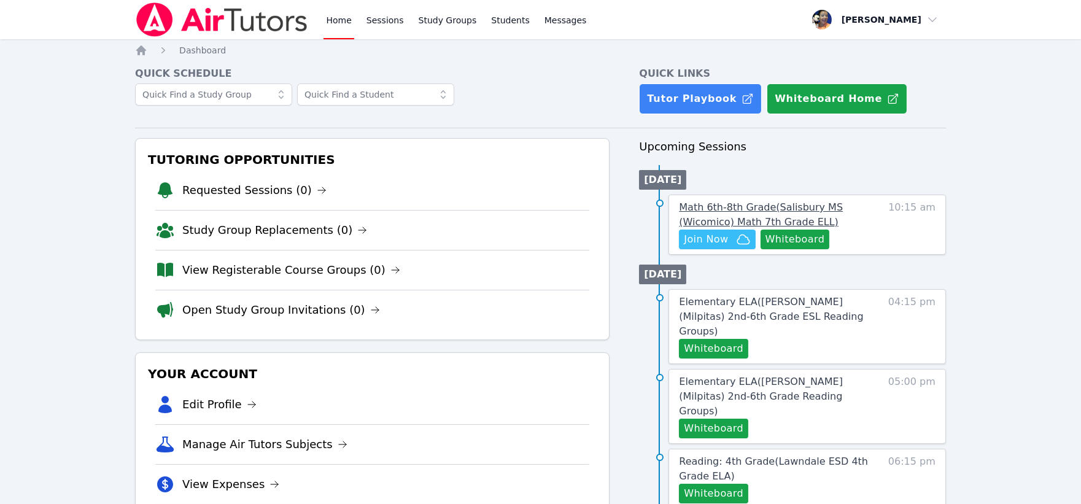
click at [720, 207] on span "Math 6th-8th Grade ( Salisbury MS (Wicomico) Math 7th Grade ELL )" at bounding box center [761, 214] width 164 height 26
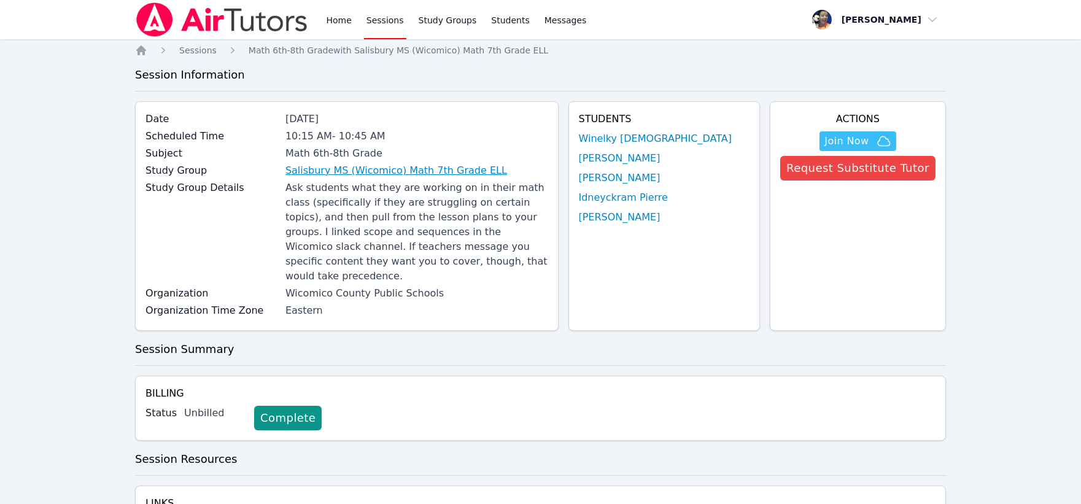
click at [426, 174] on link "Salisbury MS (Wicomico) Math 7th Grade ELL" at bounding box center [396, 170] width 222 height 15
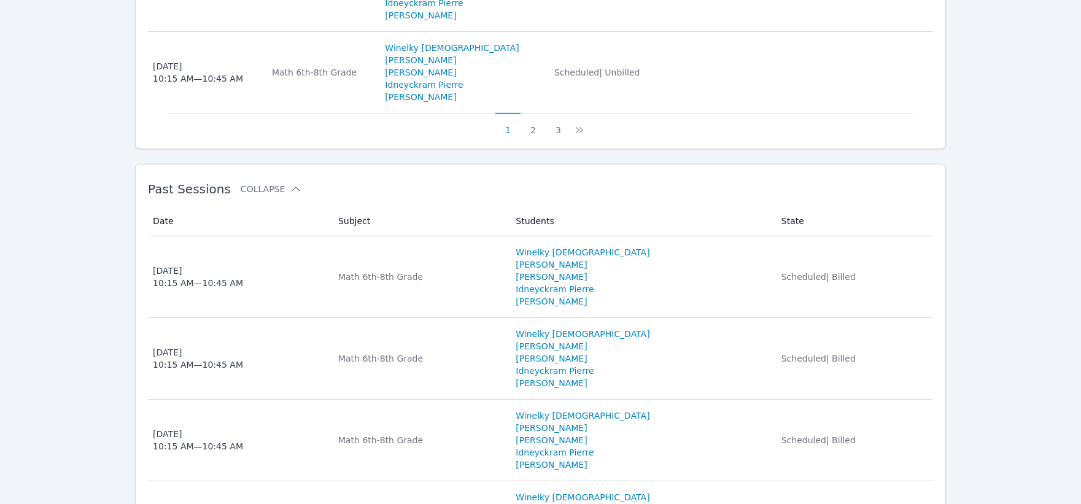
scroll to position [1227, 0]
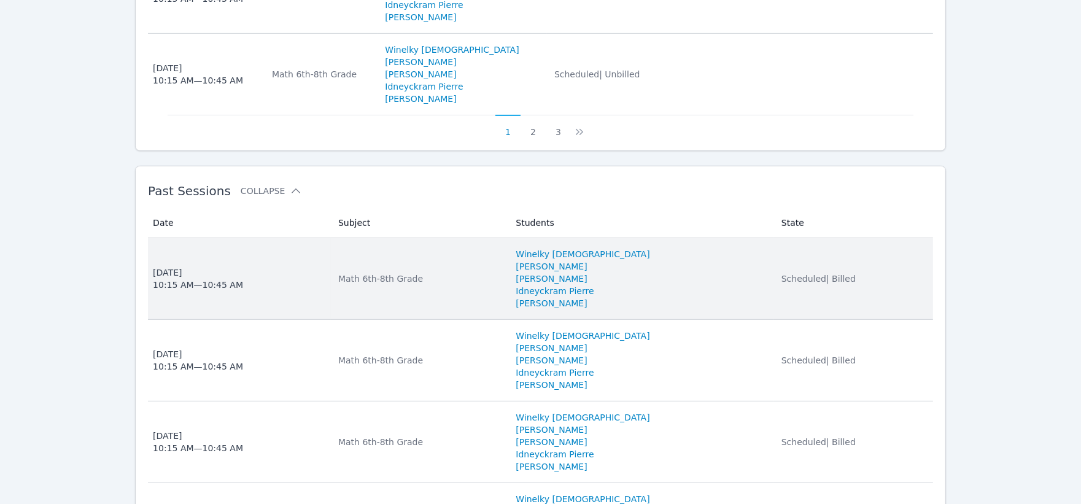
click at [784, 274] on span "Scheduled | Billed" at bounding box center [818, 279] width 74 height 10
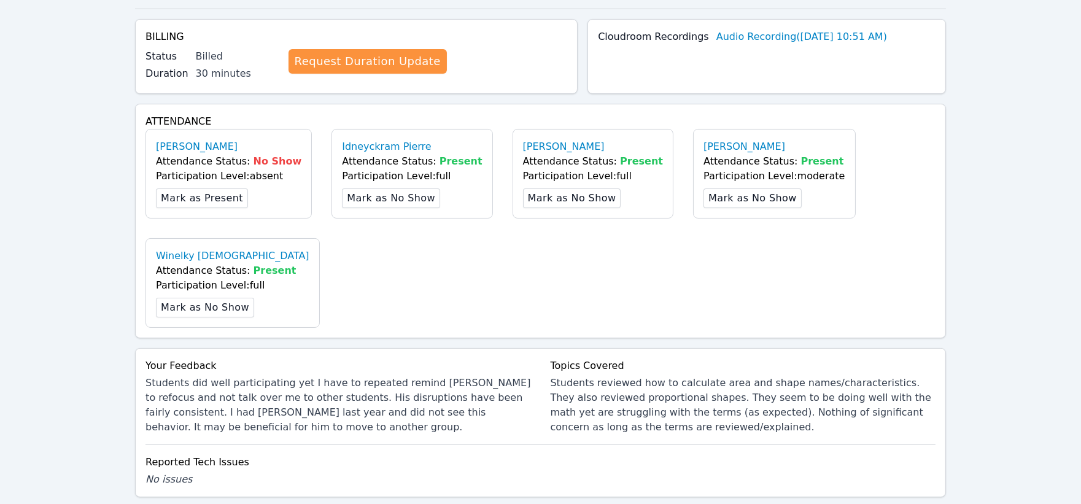
scroll to position [409, 0]
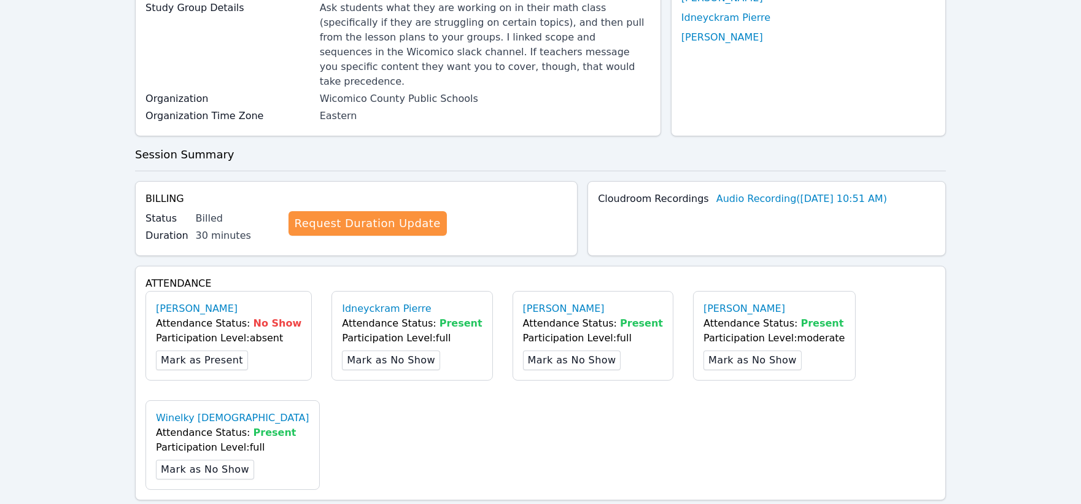
scroll to position [0, 0]
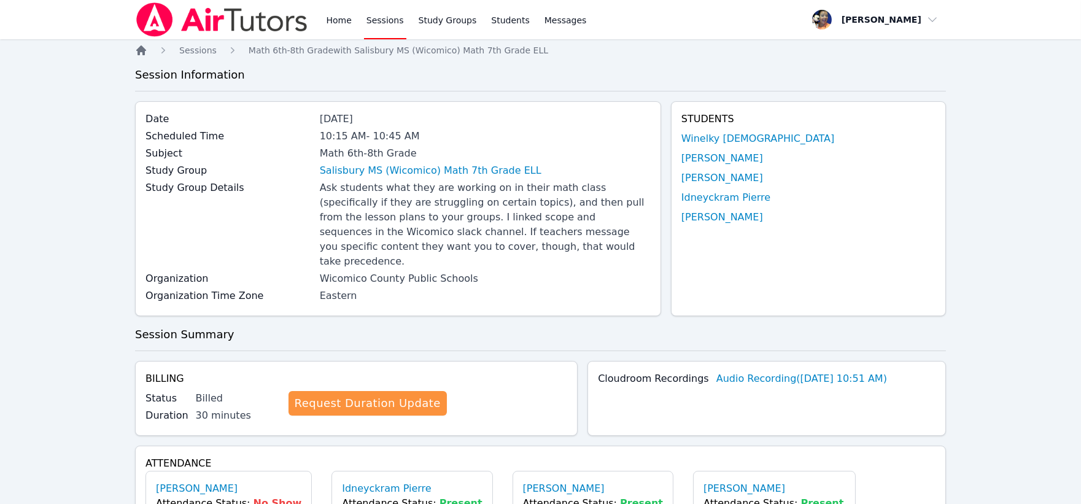
click at [142, 50] on icon "Breadcrumb" at bounding box center [141, 50] width 10 height 10
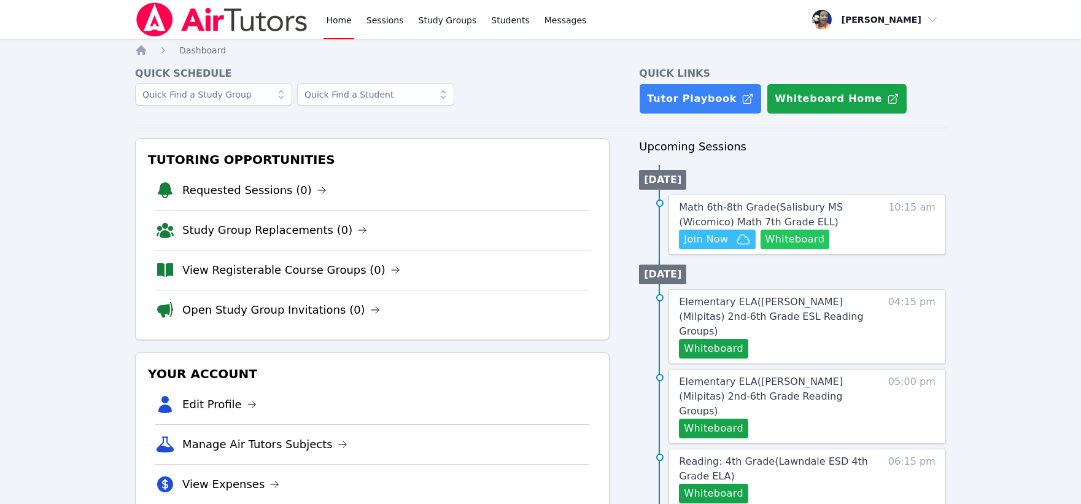
click at [805, 235] on button "Whiteboard" at bounding box center [794, 240] width 69 height 20
click at [716, 236] on span "Join Now" at bounding box center [706, 239] width 44 height 15
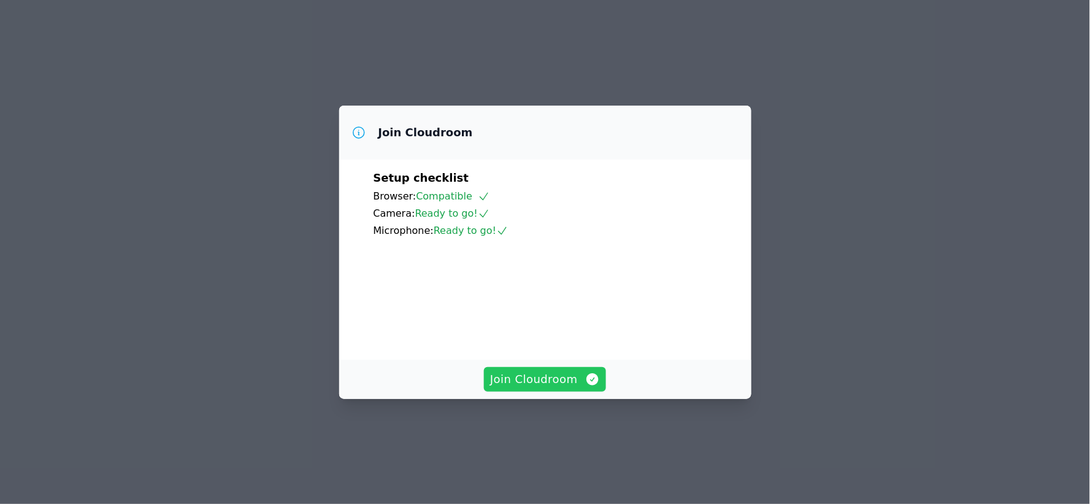
click at [548, 388] on span "Join Cloudroom" at bounding box center [545, 379] width 110 height 17
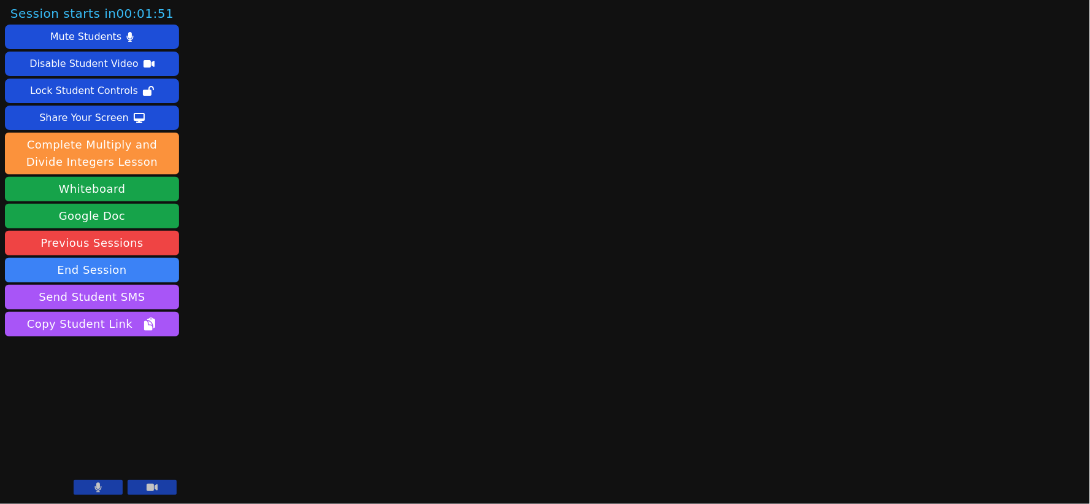
click at [99, 487] on icon at bounding box center [98, 487] width 7 height 10
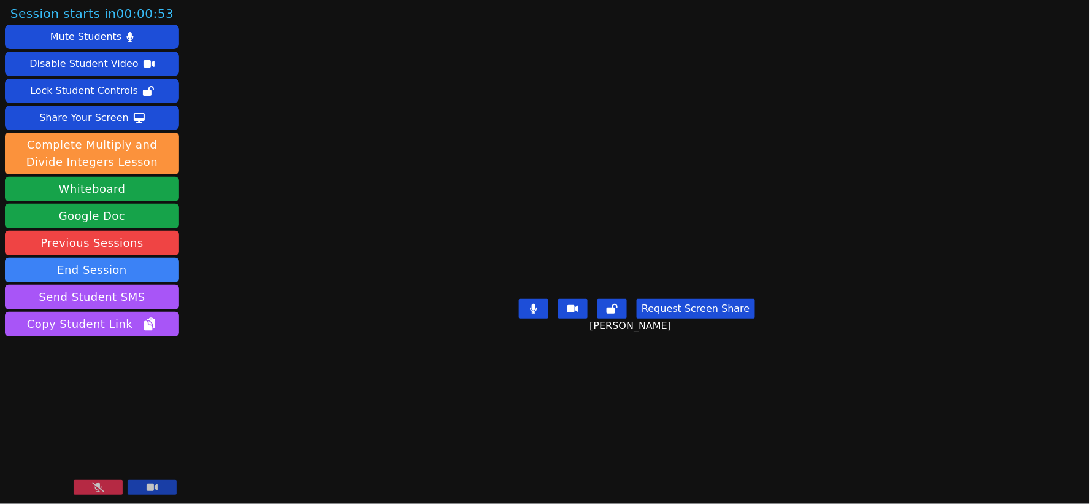
click at [109, 487] on button at bounding box center [98, 487] width 49 height 15
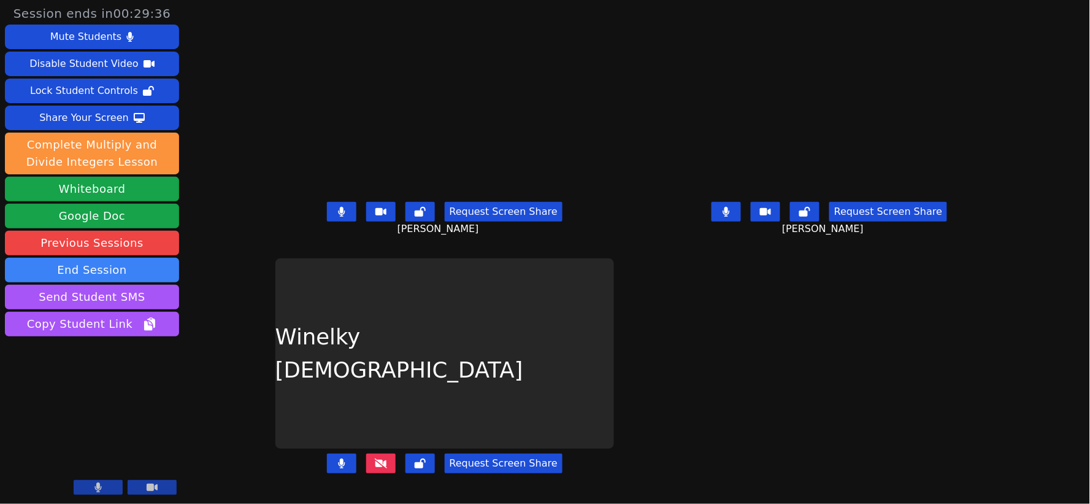
click at [731, 204] on button at bounding box center [726, 212] width 29 height 20
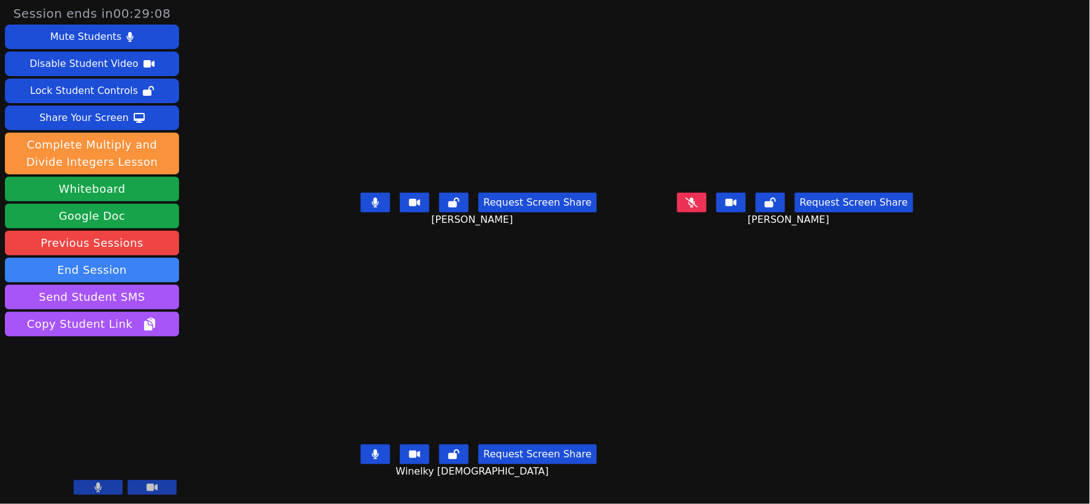
click at [372, 207] on icon at bounding box center [375, 203] width 7 height 10
click at [372, 459] on icon at bounding box center [375, 454] width 7 height 10
click at [372, 207] on icon at bounding box center [375, 203] width 7 height 10
click at [707, 211] on button at bounding box center [691, 203] width 29 height 20
click at [88, 117] on div "Share Your Screen" at bounding box center [84, 118] width 90 height 20
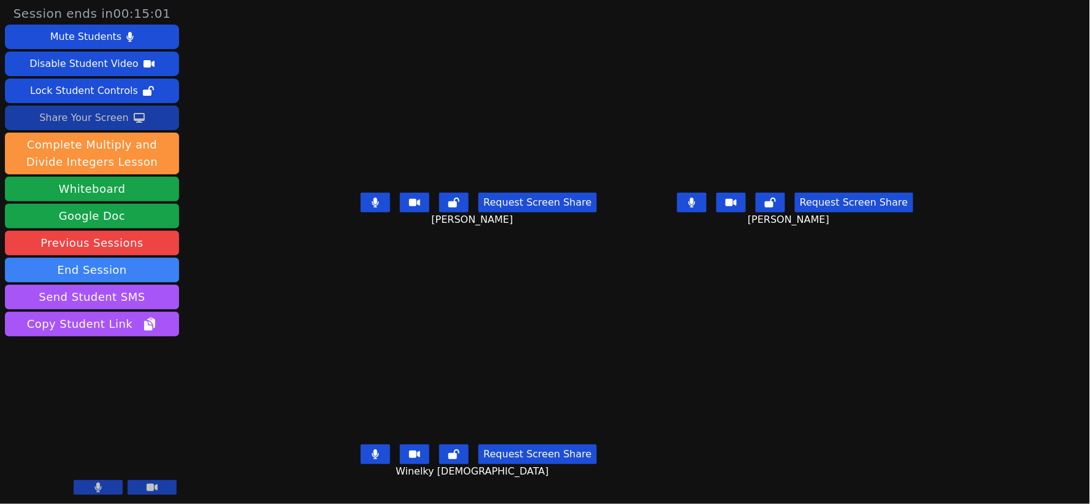
click at [78, 117] on div "Share Your Screen" at bounding box center [84, 118] width 90 height 20
click at [83, 115] on div "Share Your Screen" at bounding box center [84, 118] width 90 height 20
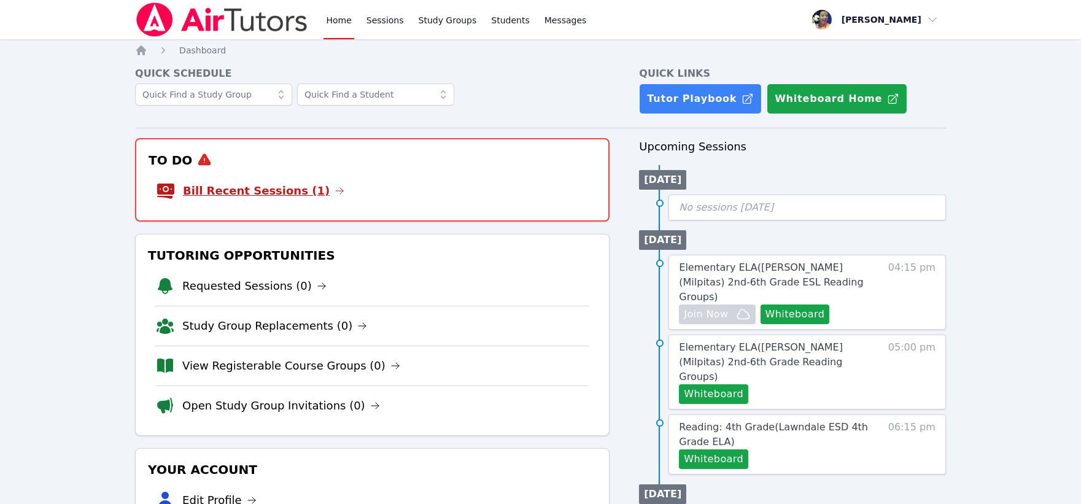
click at [274, 186] on link "Bill Recent Sessions (1)" at bounding box center [263, 190] width 161 height 17
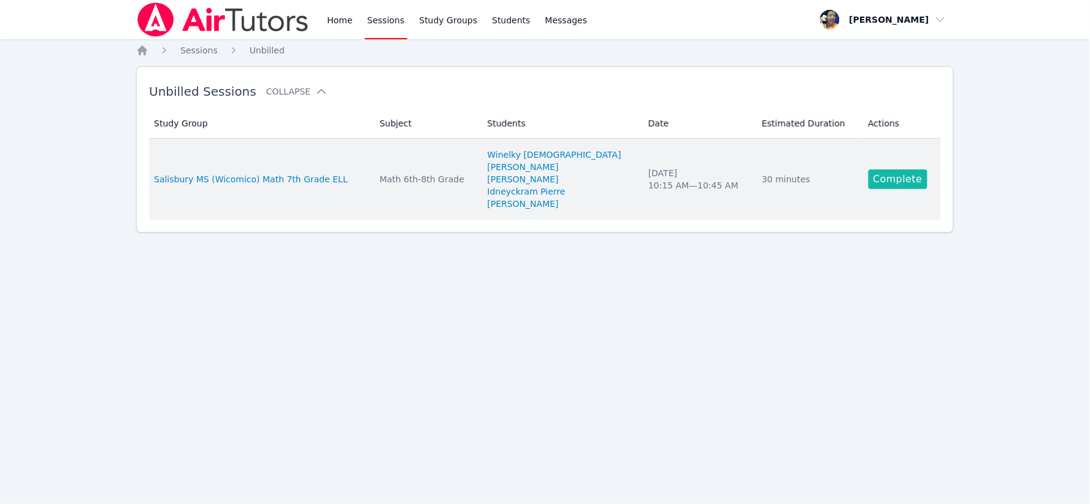
click at [886, 173] on link "Complete" at bounding box center [898, 179] width 59 height 20
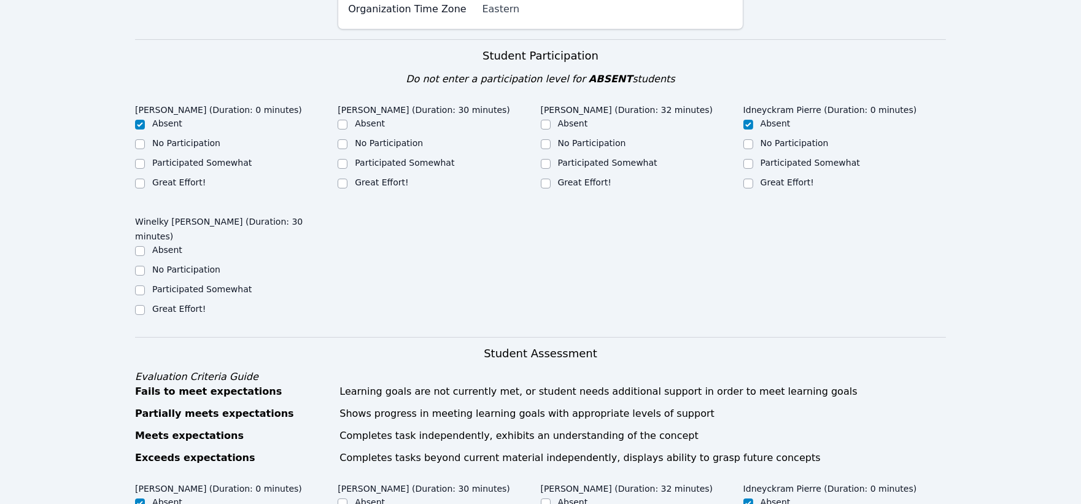
scroll to position [341, 0]
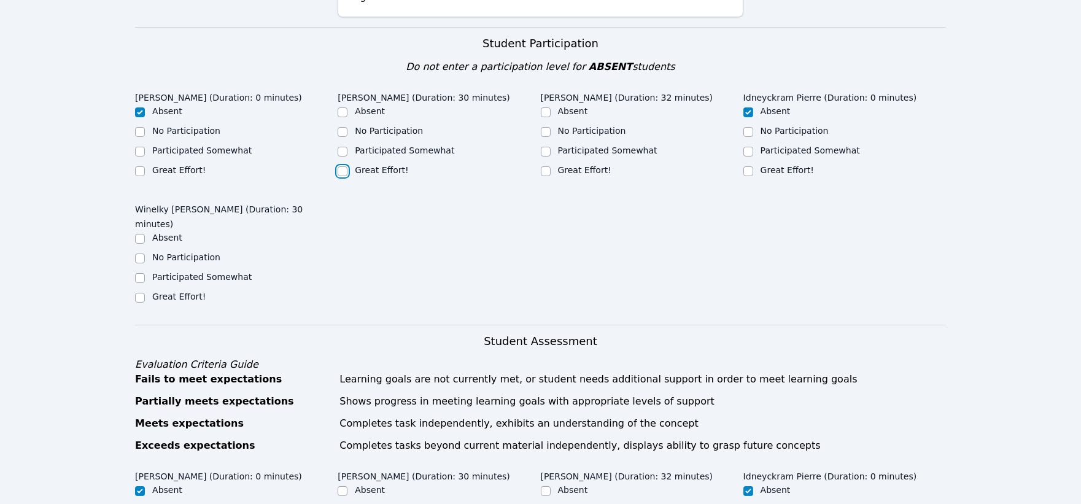
click at [341, 166] on input "Great Effort!" at bounding box center [343, 171] width 10 height 10
checkbox input "true"
click at [544, 166] on input "Great Effort!" at bounding box center [546, 171] width 10 height 10
checkbox input "true"
click at [141, 293] on input "Great Effort!" at bounding box center [140, 298] width 10 height 10
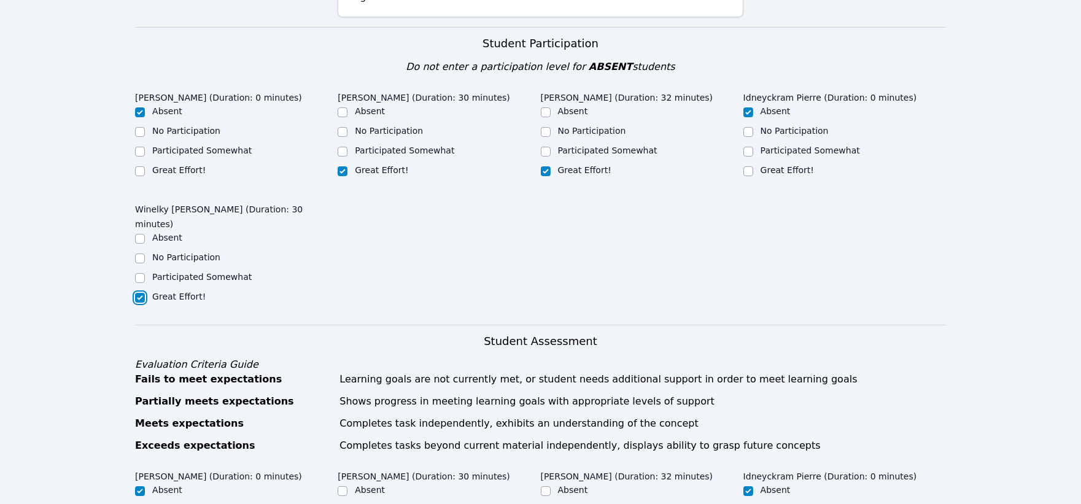
checkbox input "true"
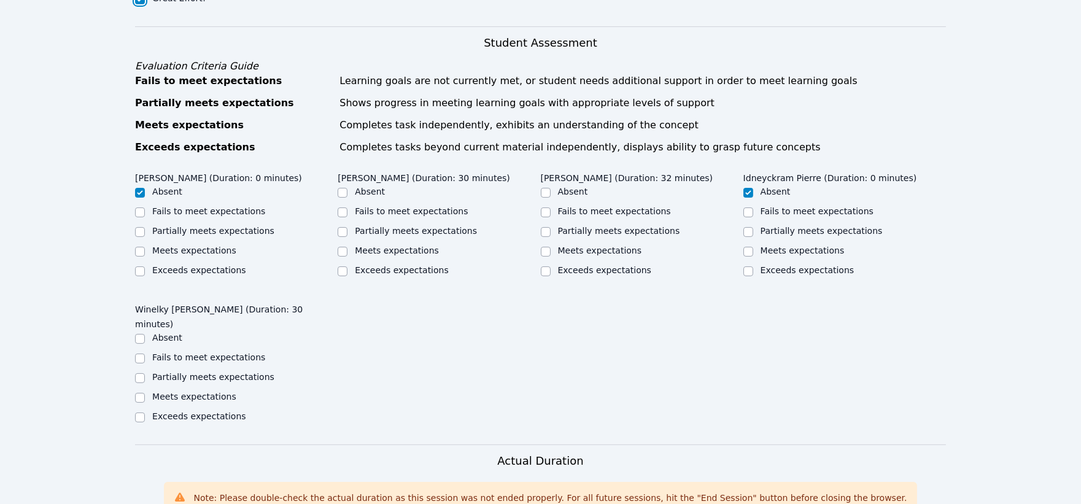
scroll to position [682, 0]
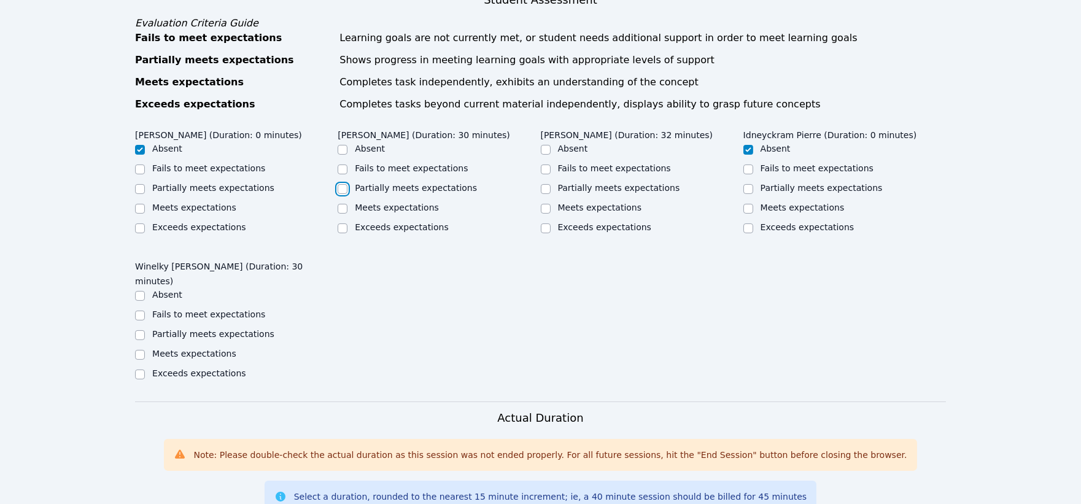
click at [341, 184] on input "Partially meets expectations" at bounding box center [343, 189] width 10 height 10
checkbox input "true"
click at [545, 204] on input "Meets expectations" at bounding box center [546, 209] width 10 height 10
checkbox input "true"
click at [139, 350] on input "Meets expectations" at bounding box center [140, 355] width 10 height 10
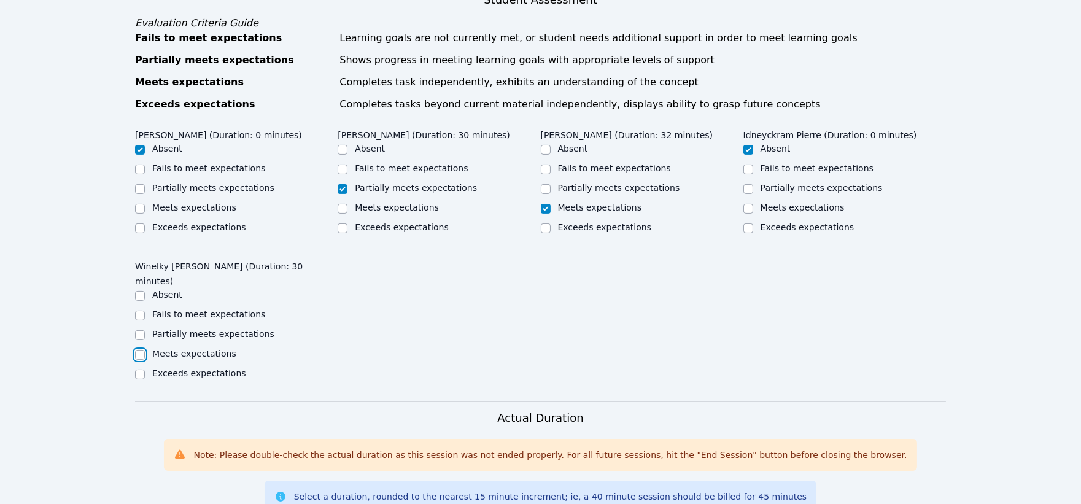
checkbox input "true"
click at [344, 204] on input "Meets expectations" at bounding box center [343, 209] width 10 height 10
checkbox input "true"
checkbox input "false"
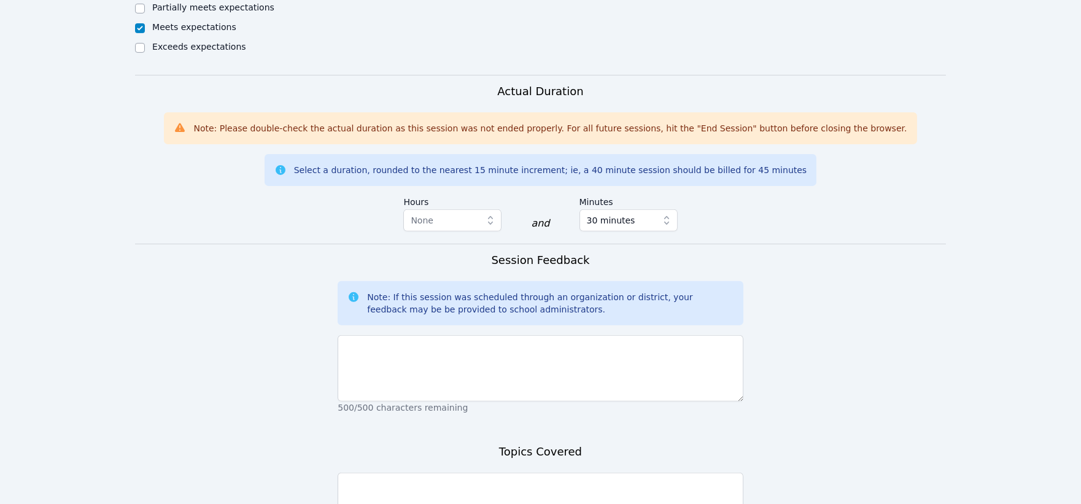
scroll to position [1022, 0]
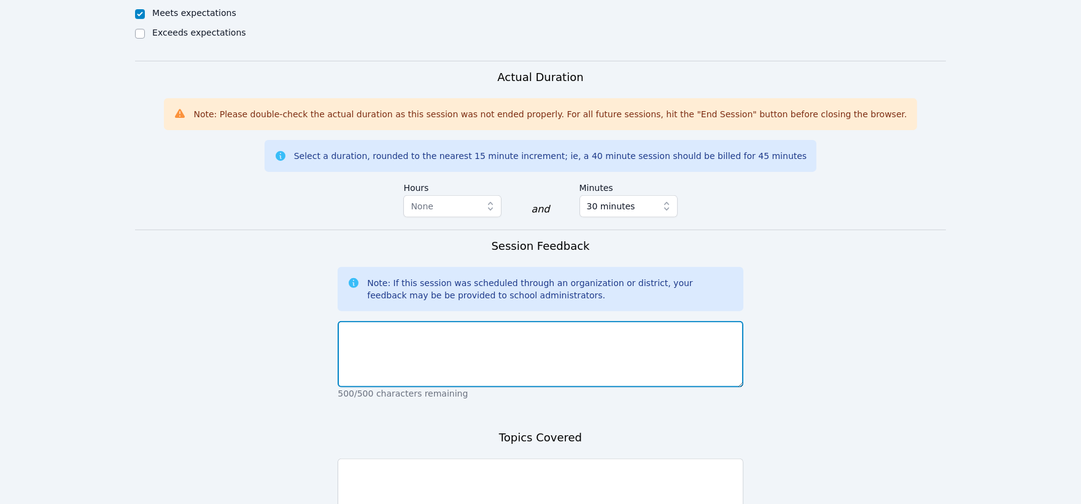
click at [523, 321] on textarea at bounding box center [540, 354] width 405 height 66
type textarea "All students participated well, including [PERSON_NAME]."
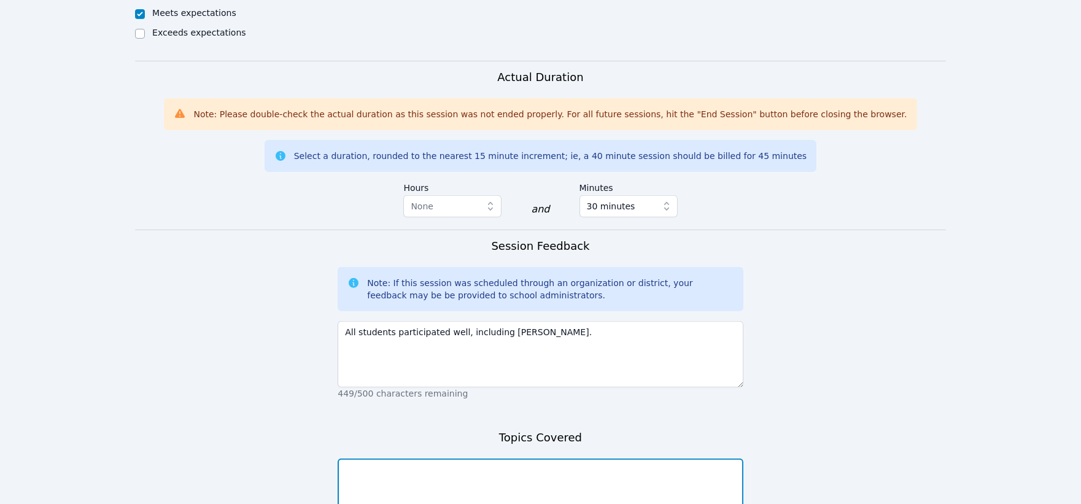
click at [584, 458] on textarea at bounding box center [540, 491] width 405 height 66
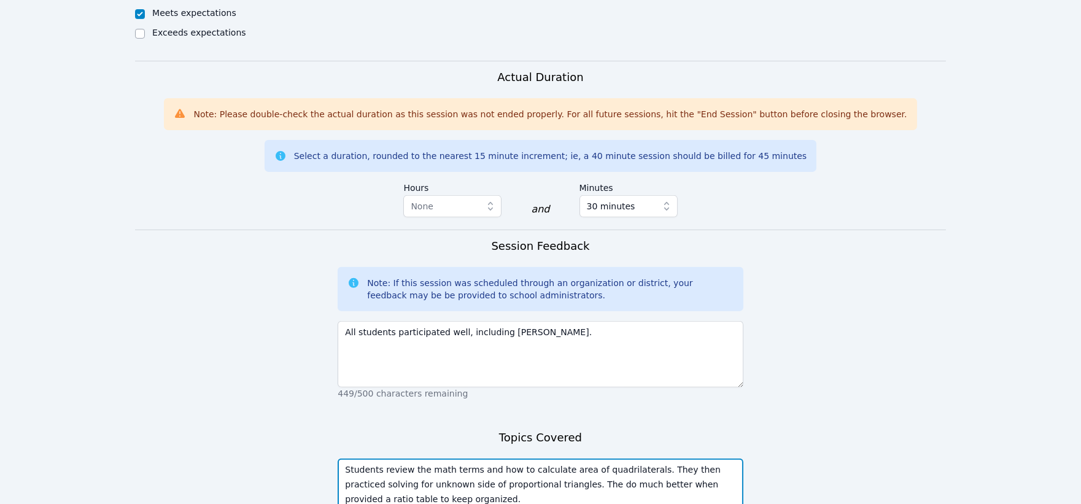
type textarea "Students review the math terms and how to calculate area of quadrilaterals. The…"
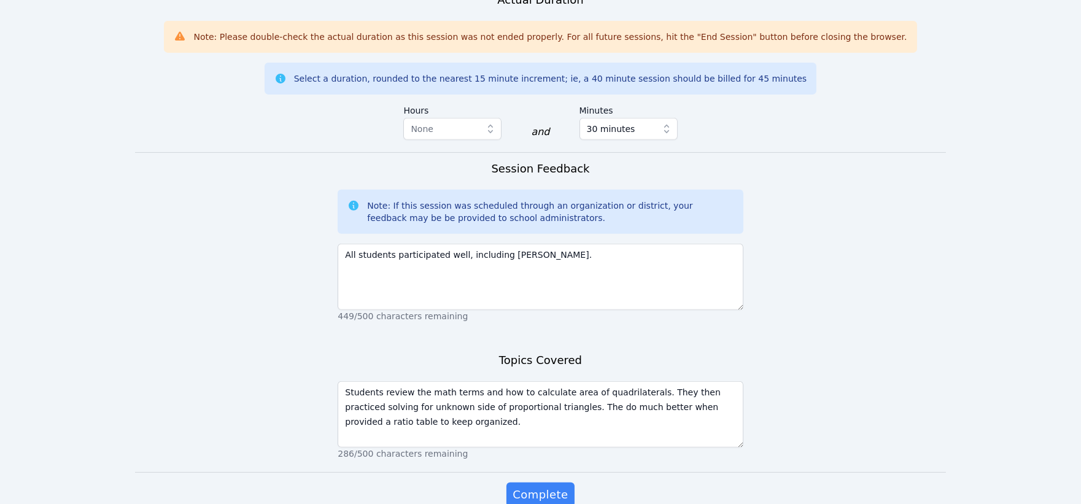
scroll to position [1117, 0]
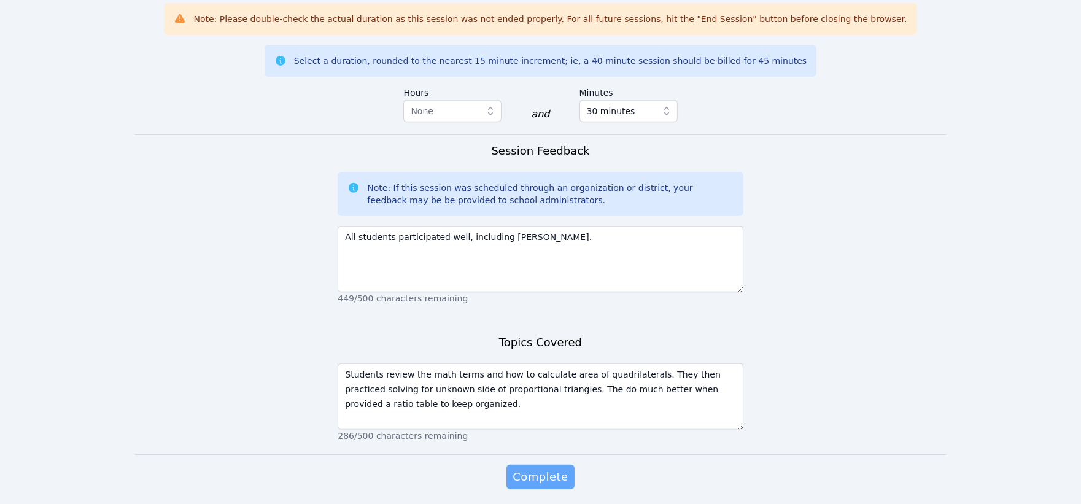
click at [547, 468] on span "Complete" at bounding box center [539, 476] width 55 height 17
